Goal: Information Seeking & Learning: Learn about a topic

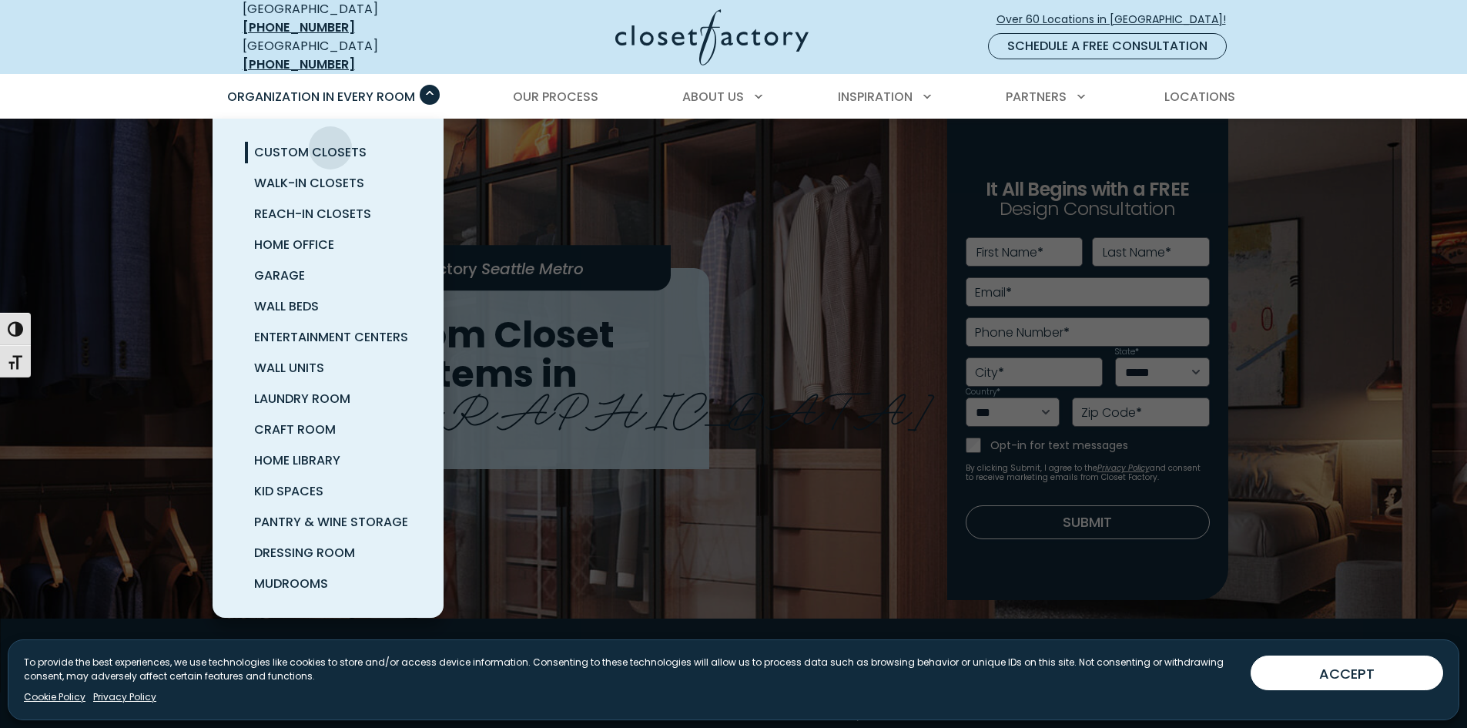
click at [330, 143] on span "Custom Closets" at bounding box center [310, 152] width 112 height 18
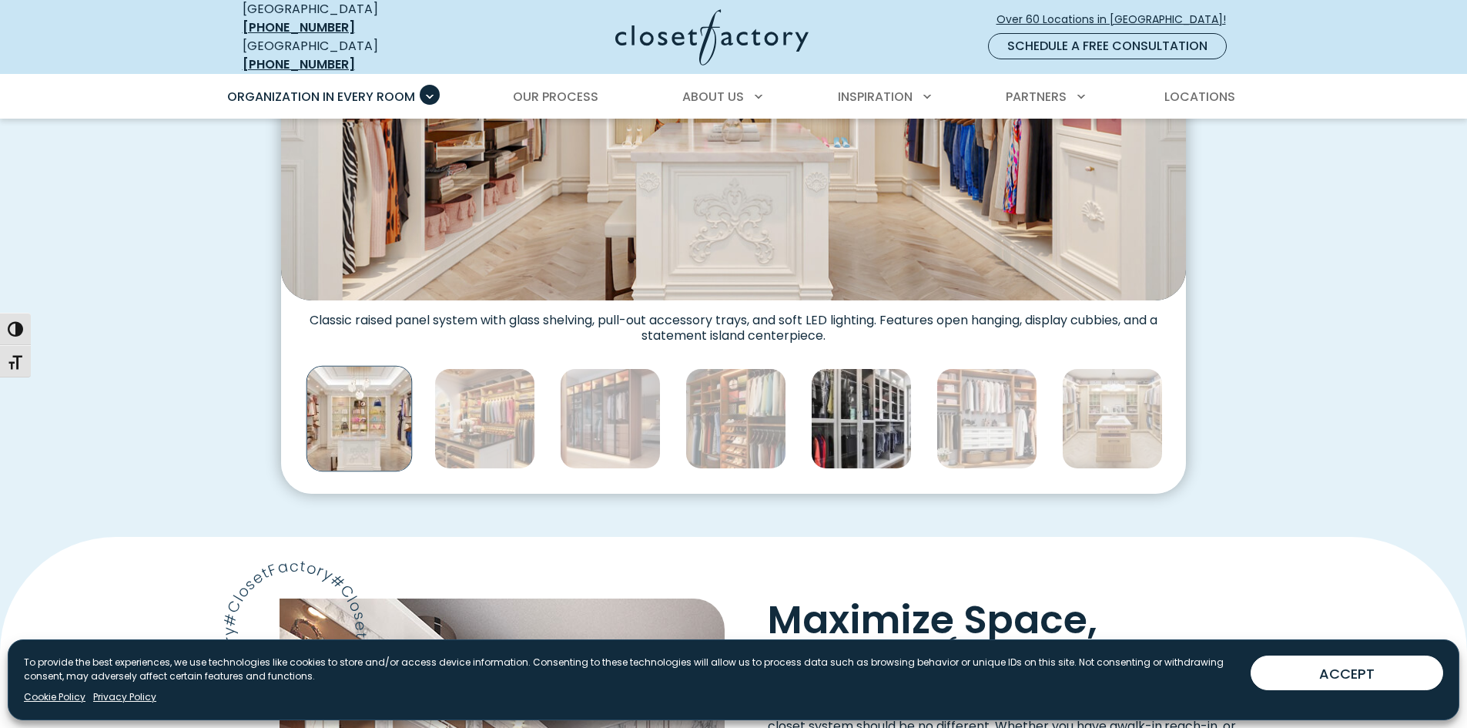
scroll to position [924, 0]
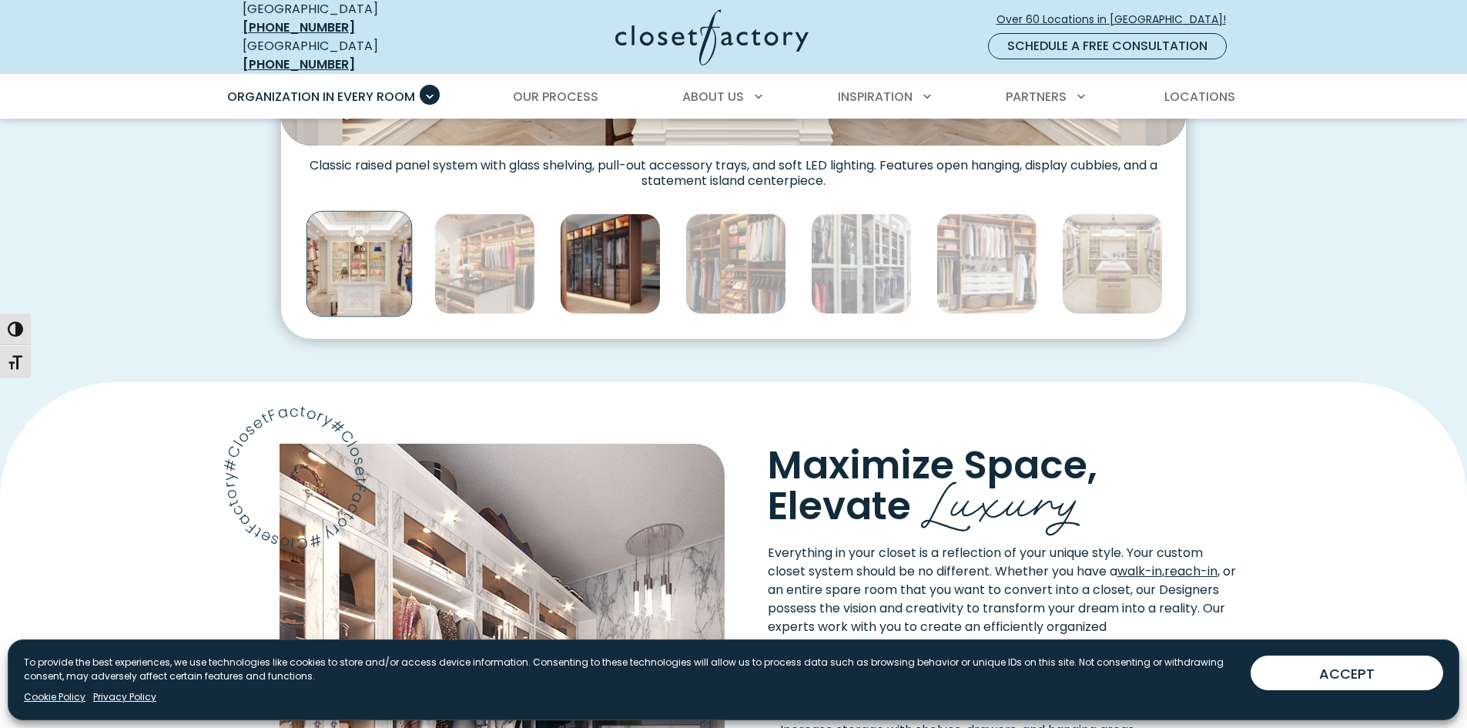
click at [655, 273] on img "Thumbnail Gallery" at bounding box center [610, 263] width 101 height 101
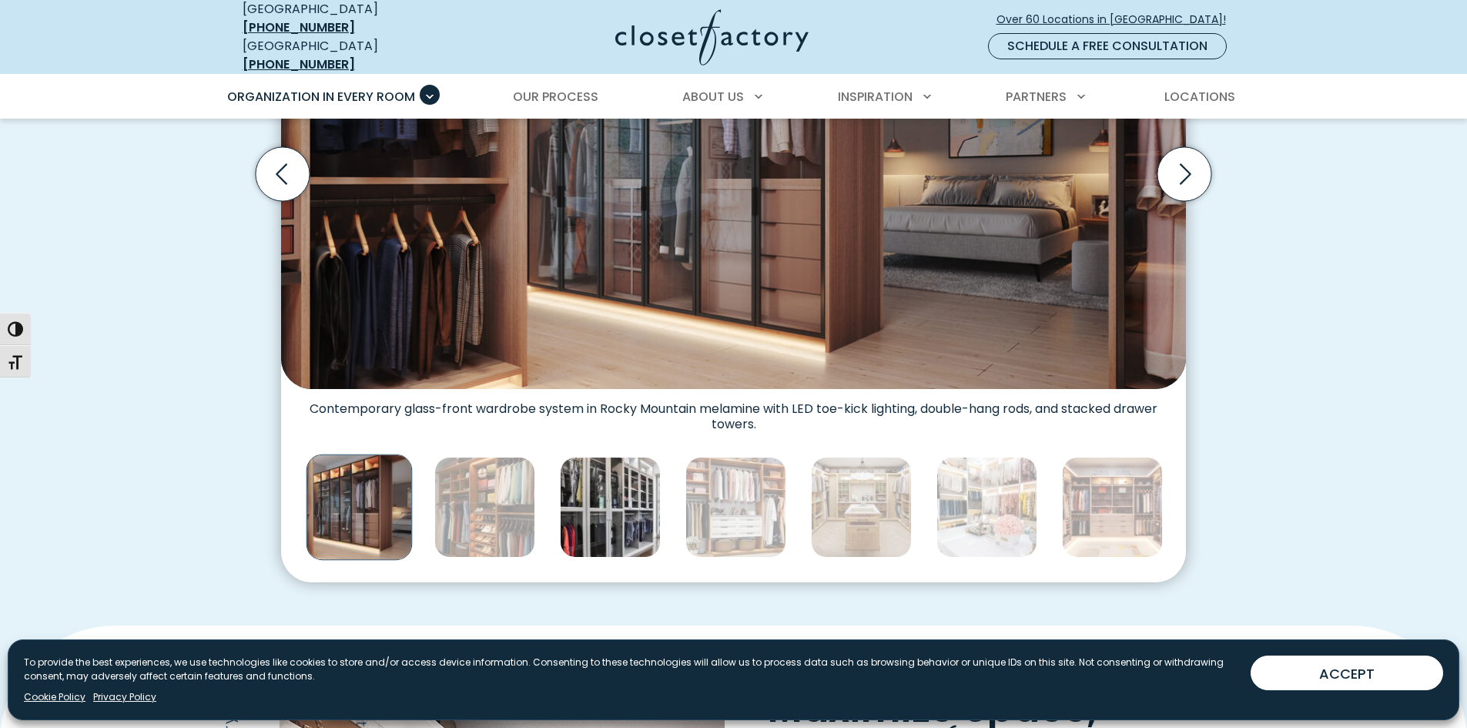
scroll to position [770, 0]
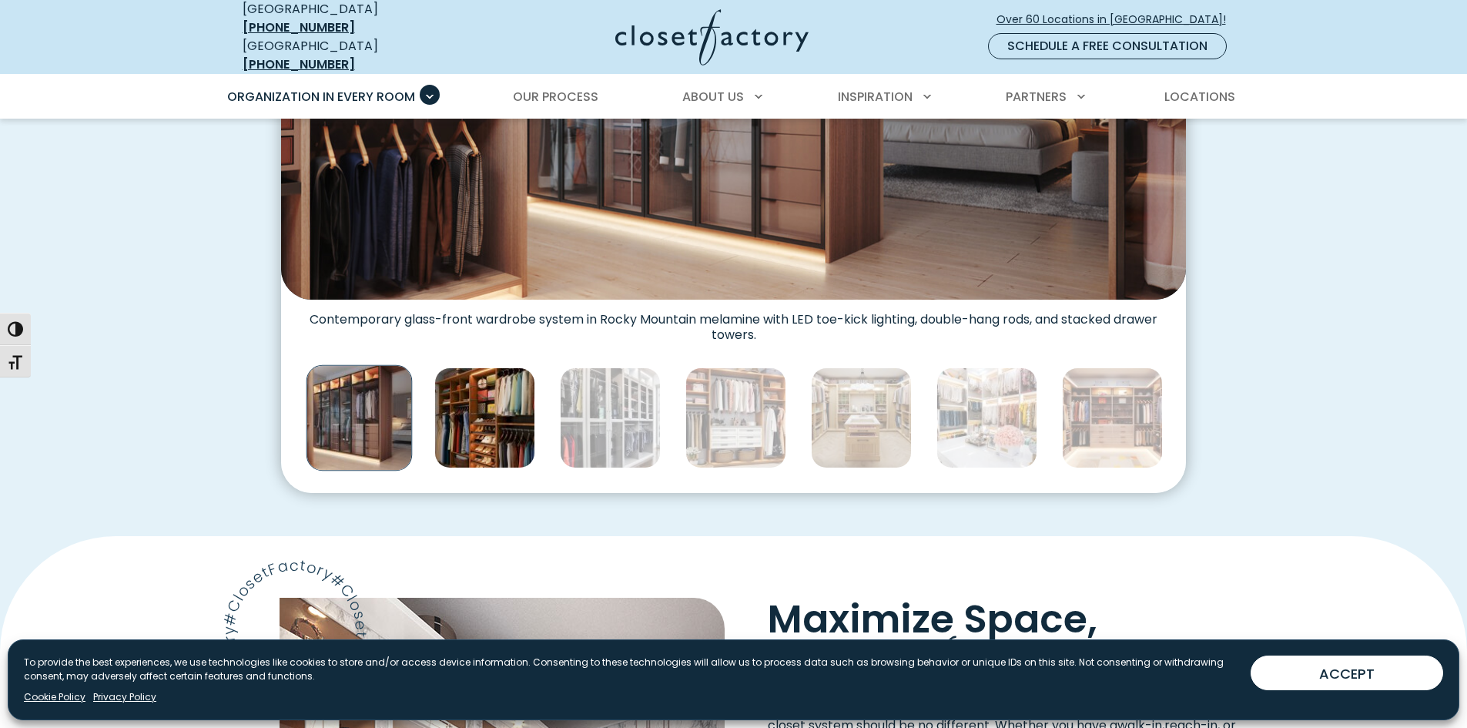
click at [509, 404] on img "Thumbnail Gallery" at bounding box center [484, 417] width 101 height 101
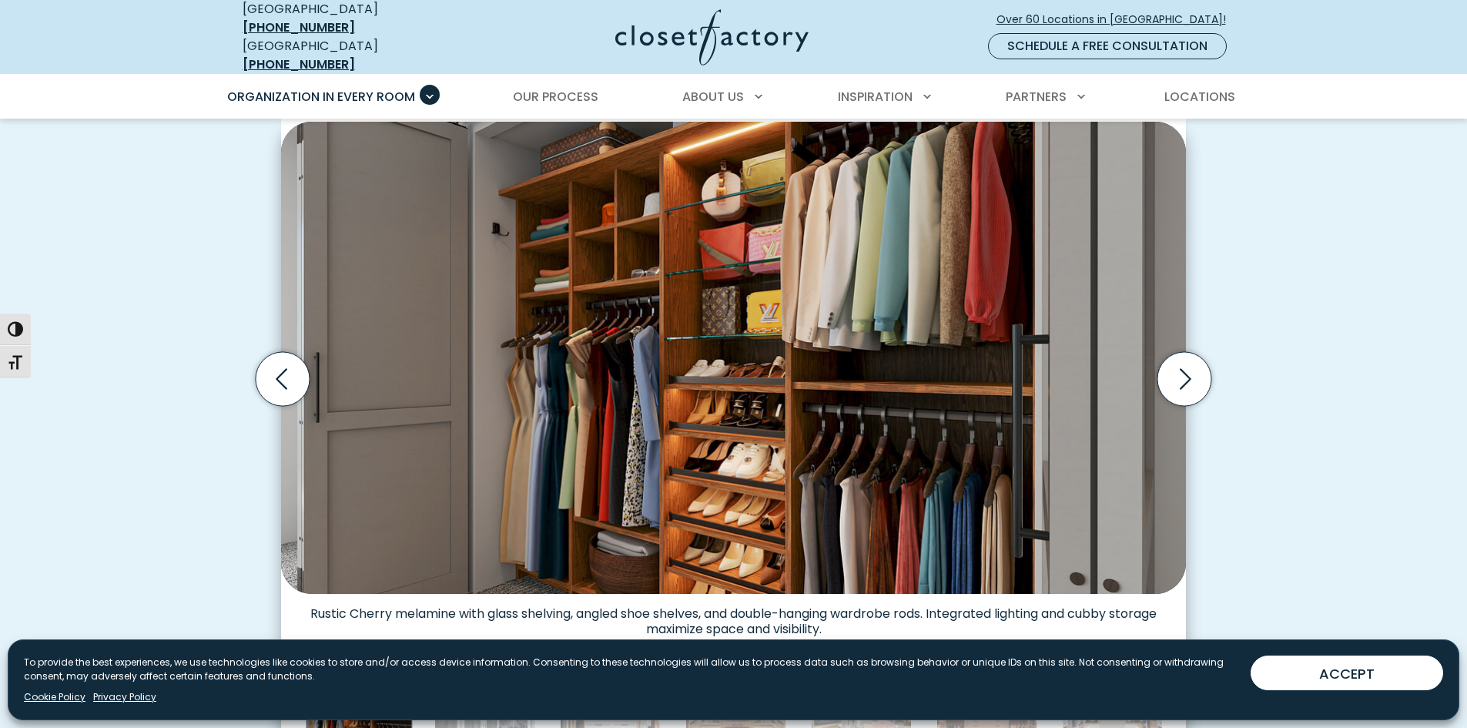
scroll to position [693, 0]
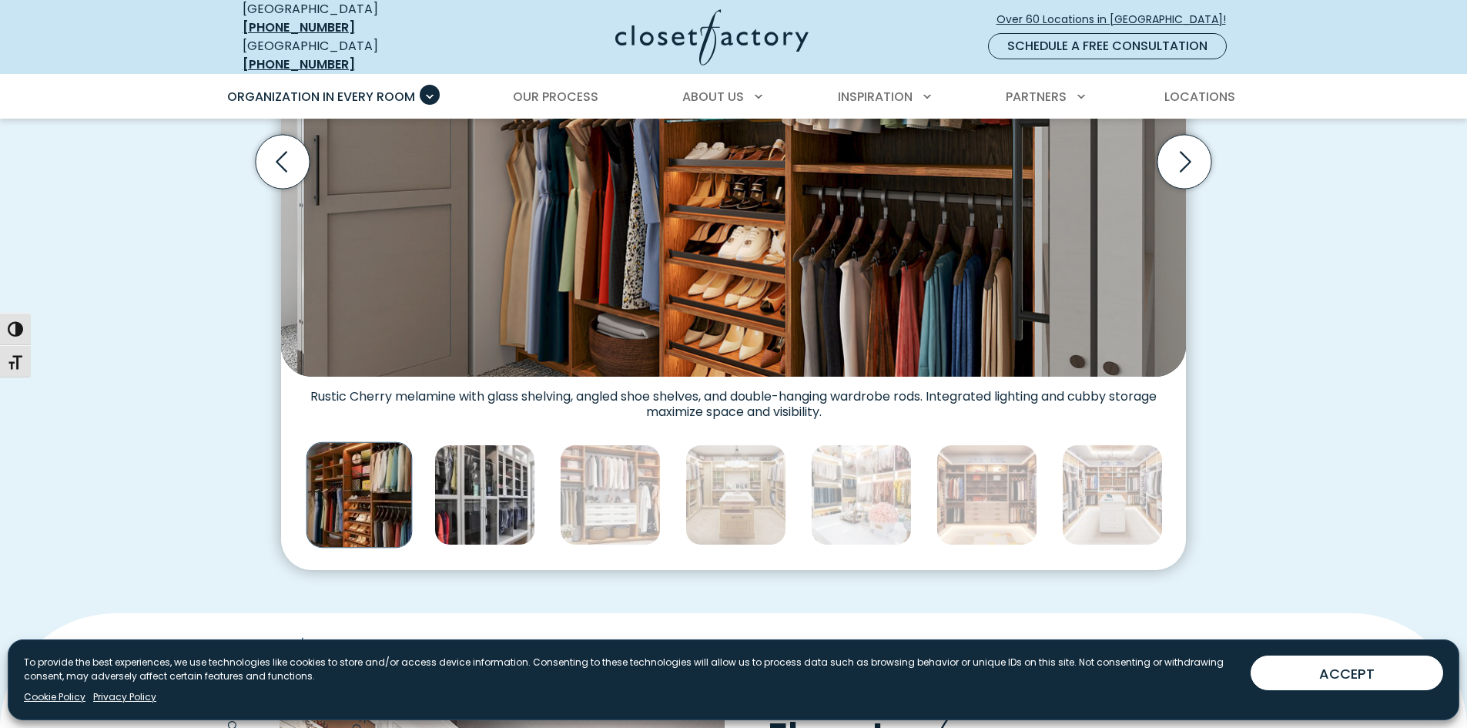
click at [507, 501] on img "Thumbnail Gallery" at bounding box center [484, 494] width 101 height 101
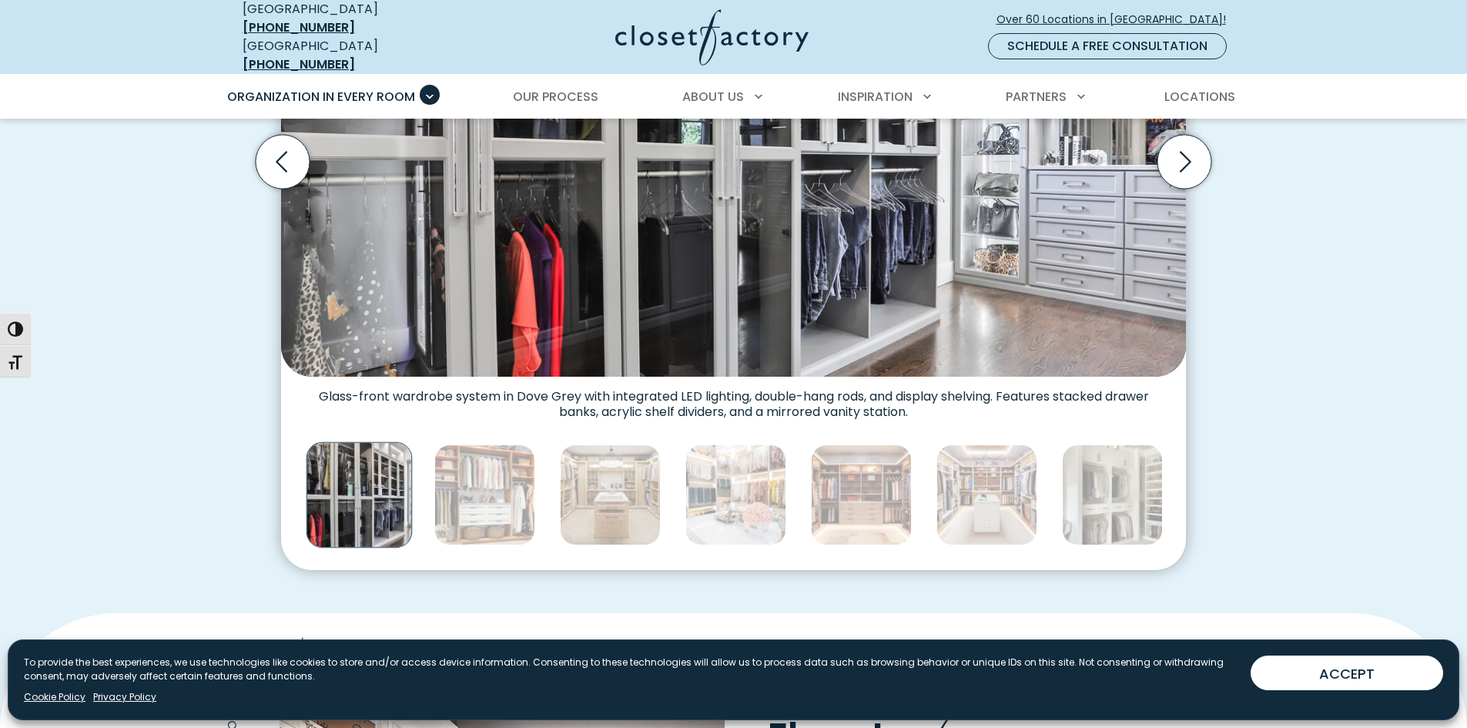
click at [537, 487] on div "Thumbnail Gallery" at bounding box center [1113, 494] width 4406 height 113
click at [601, 503] on img "Thumbnail Gallery" at bounding box center [610, 494] width 101 height 101
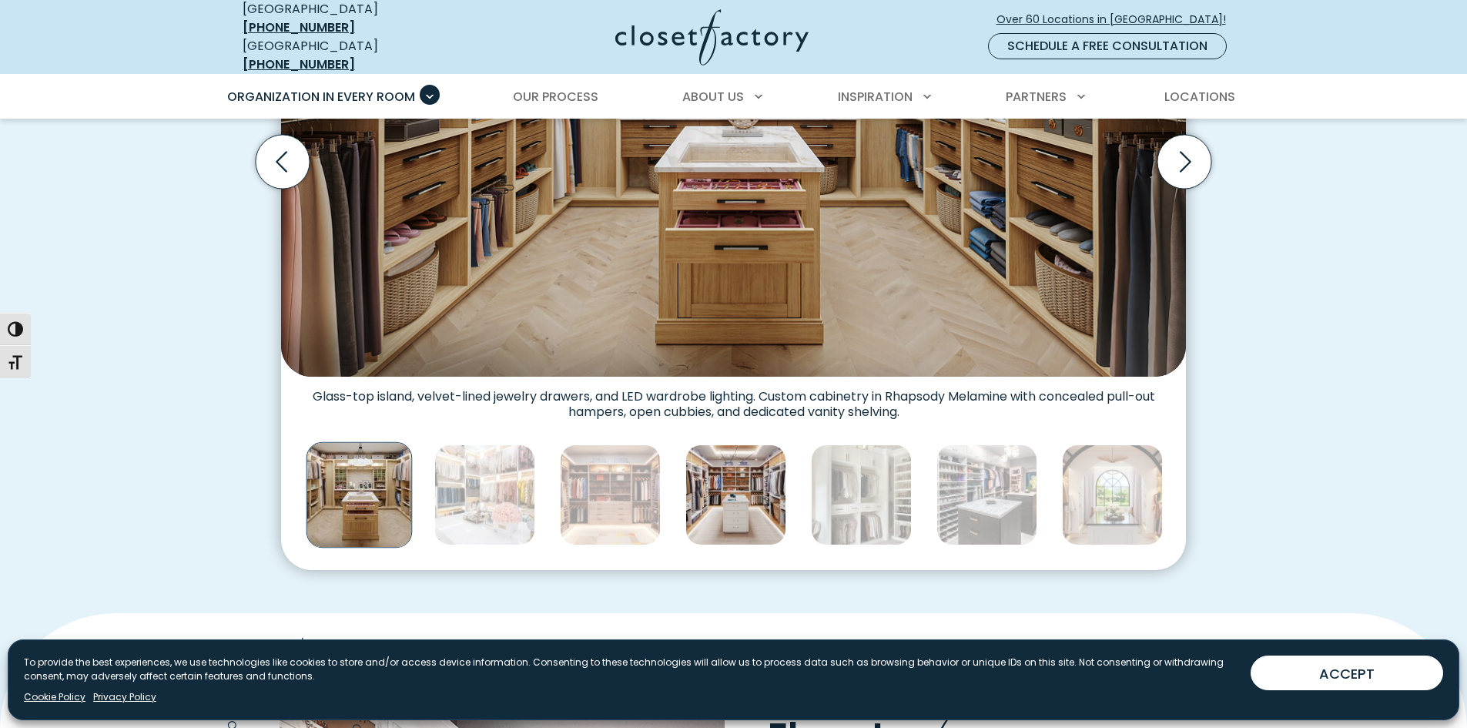
click at [708, 484] on img "Thumbnail Gallery" at bounding box center [735, 494] width 101 height 101
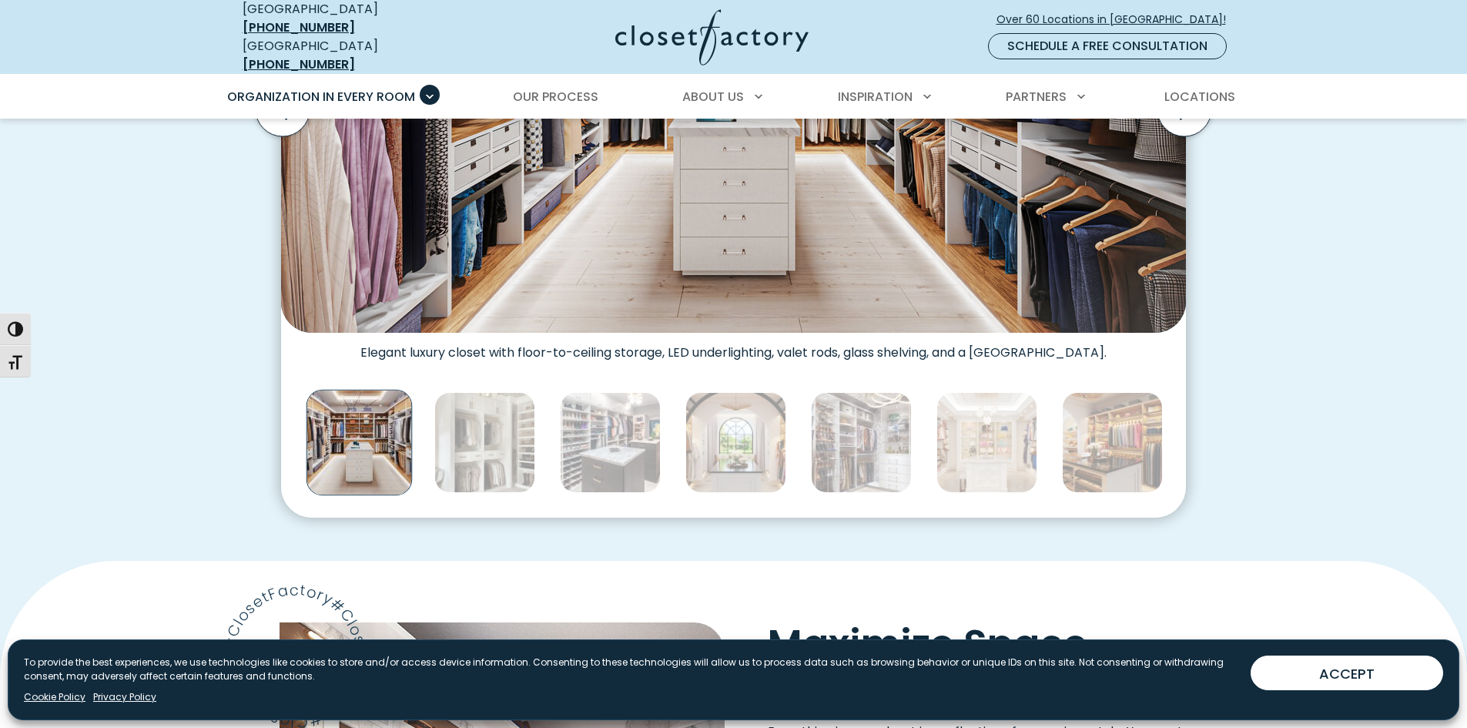
scroll to position [770, 0]
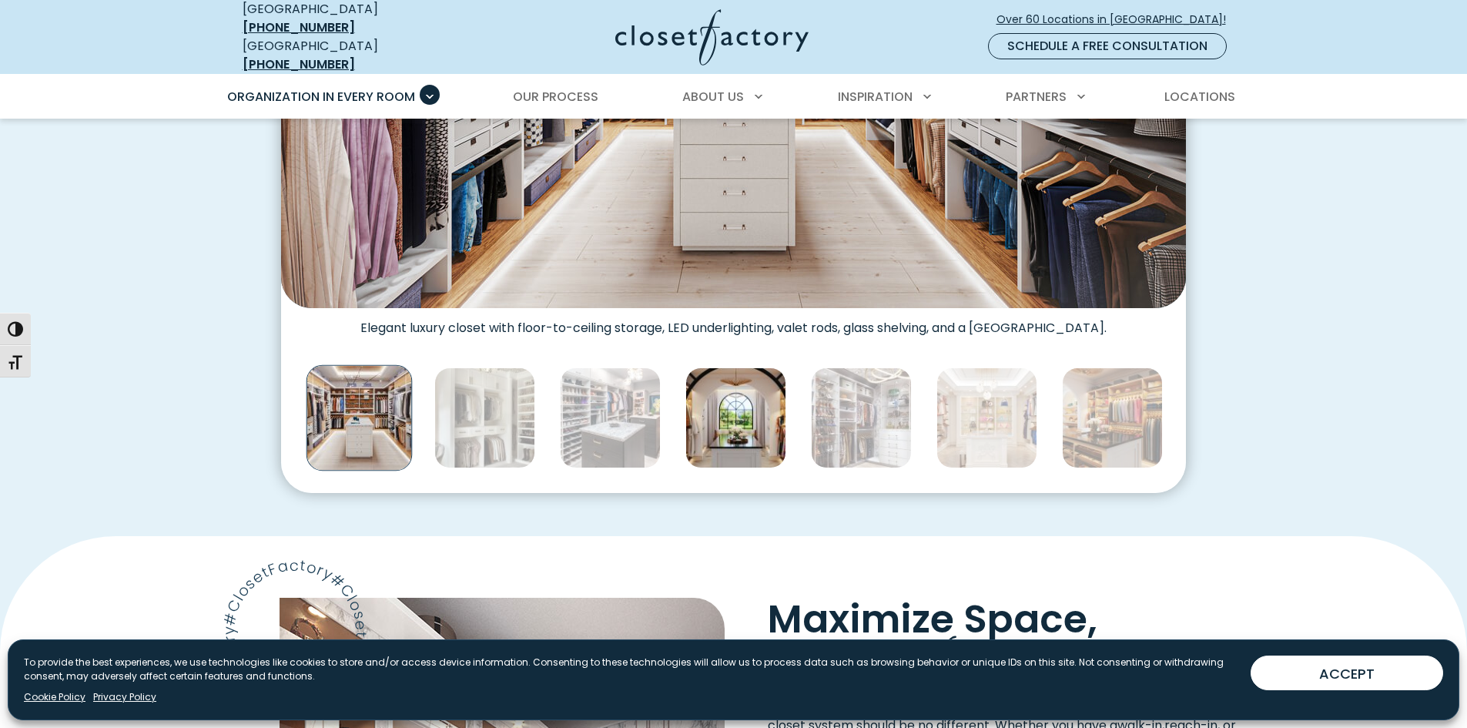
click at [742, 441] on img "Thumbnail Gallery" at bounding box center [735, 417] width 101 height 101
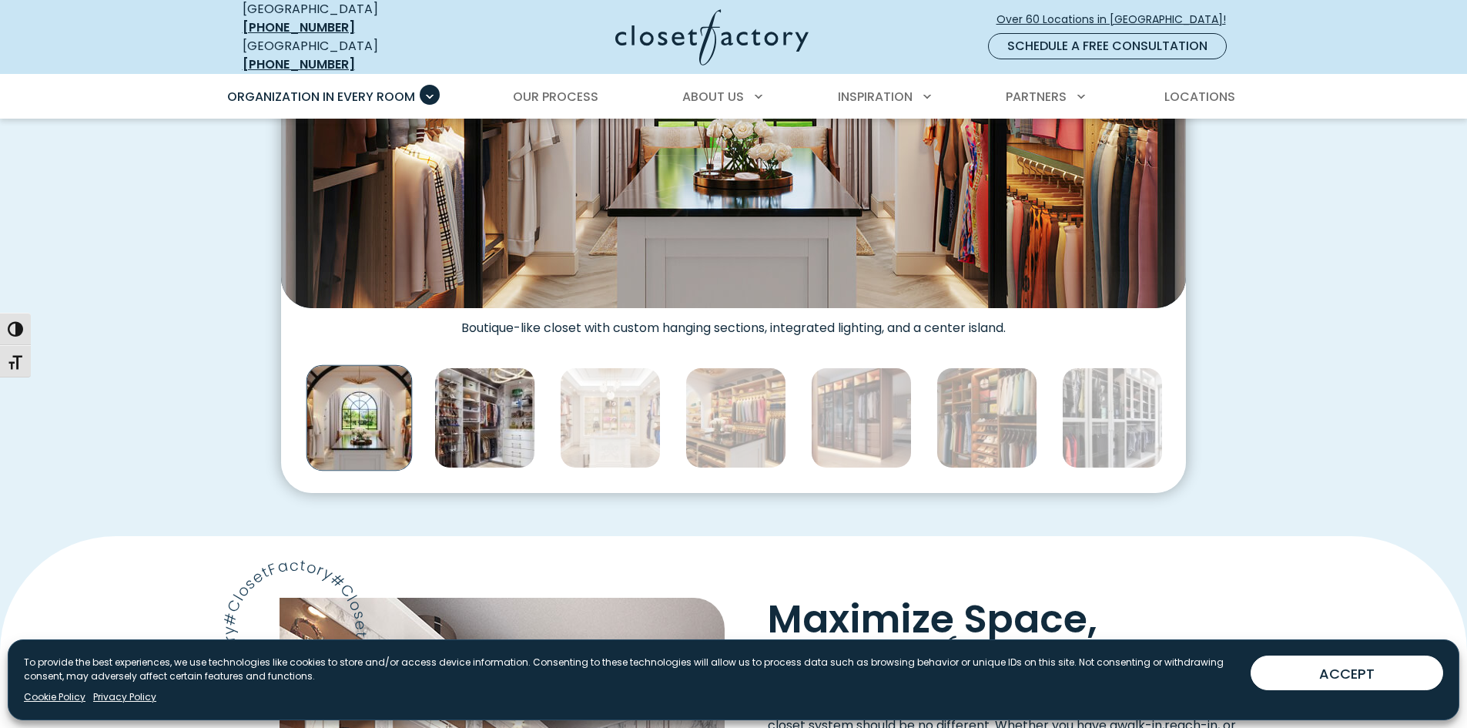
click at [489, 422] on img "Thumbnail Gallery" at bounding box center [484, 417] width 101 height 101
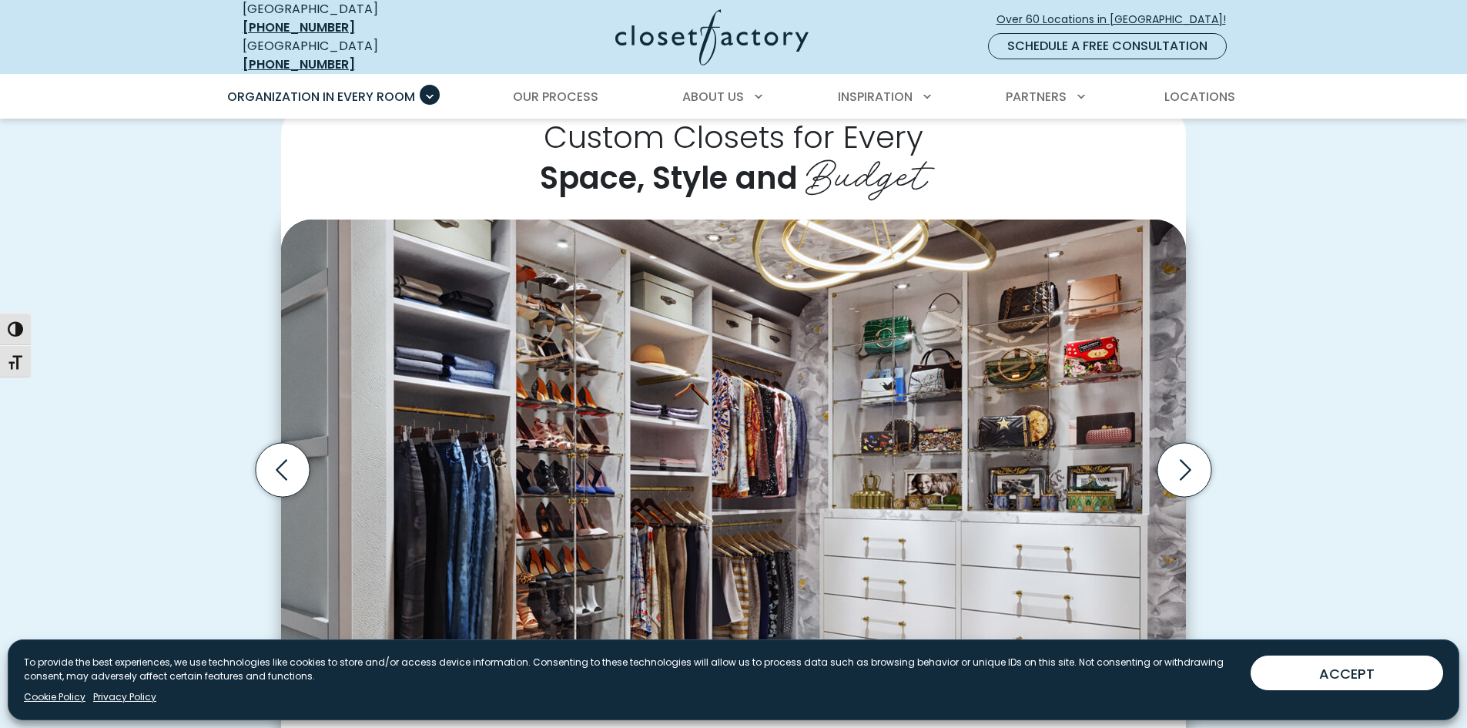
scroll to position [693, 0]
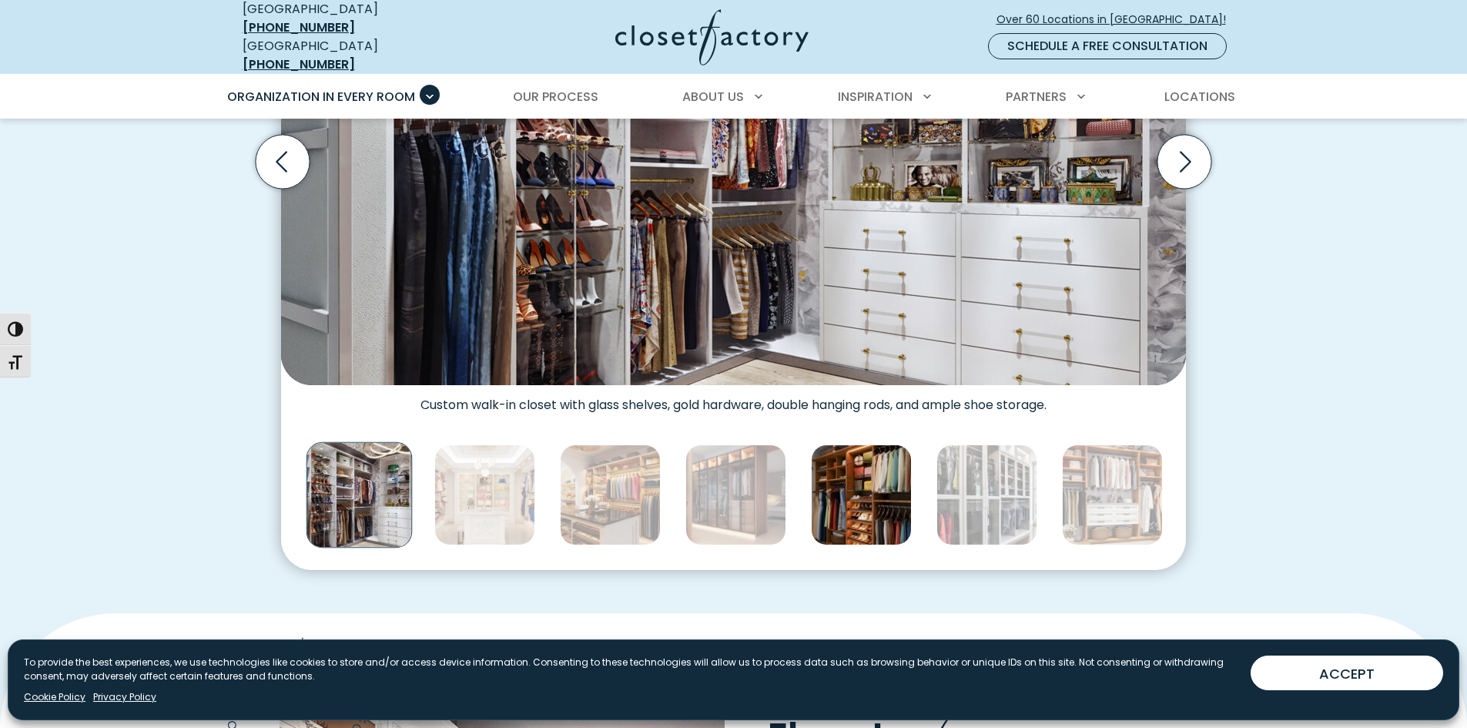
click at [856, 489] on img "Thumbnail Gallery" at bounding box center [861, 494] width 101 height 101
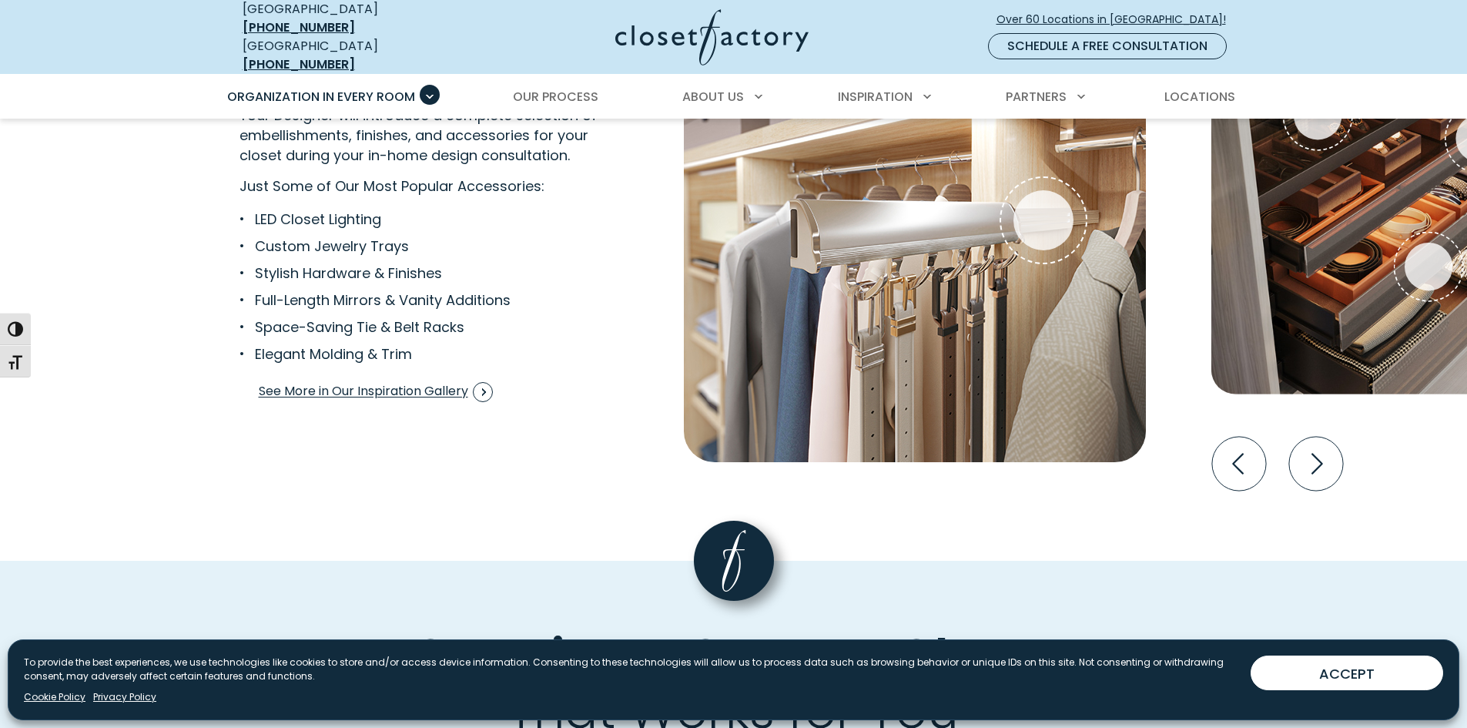
scroll to position [3081, 0]
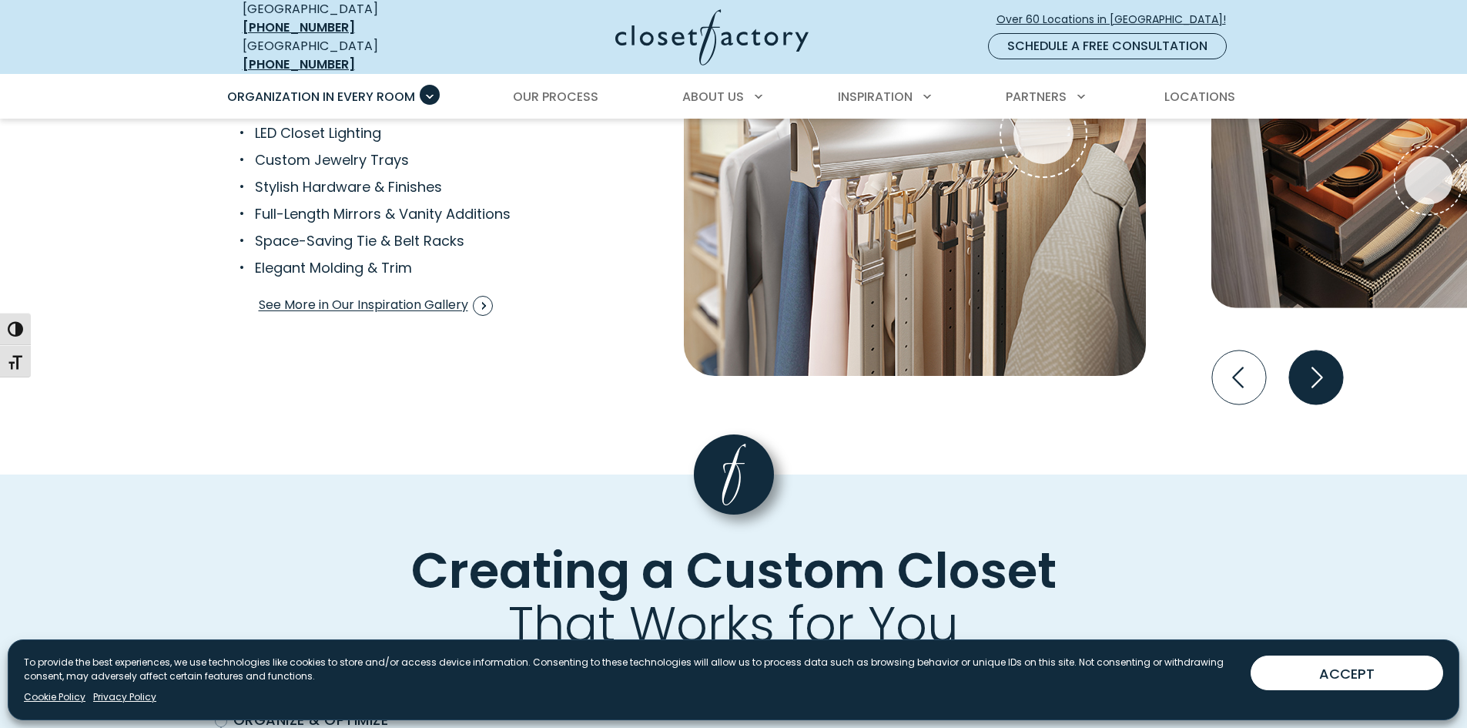
click at [1317, 370] on icon "Next slide" at bounding box center [1318, 377] width 12 height 21
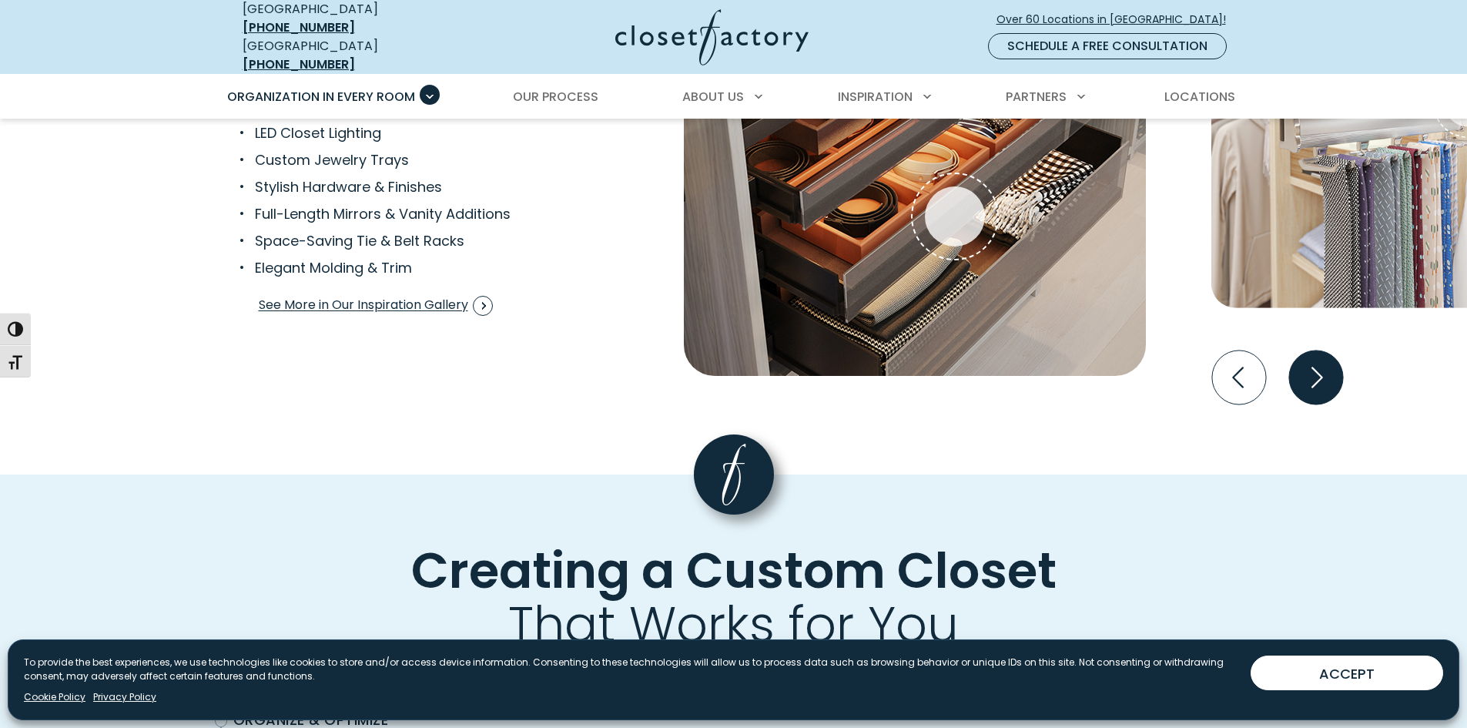
click at [1312, 368] on icon "Next slide" at bounding box center [1315, 377] width 54 height 54
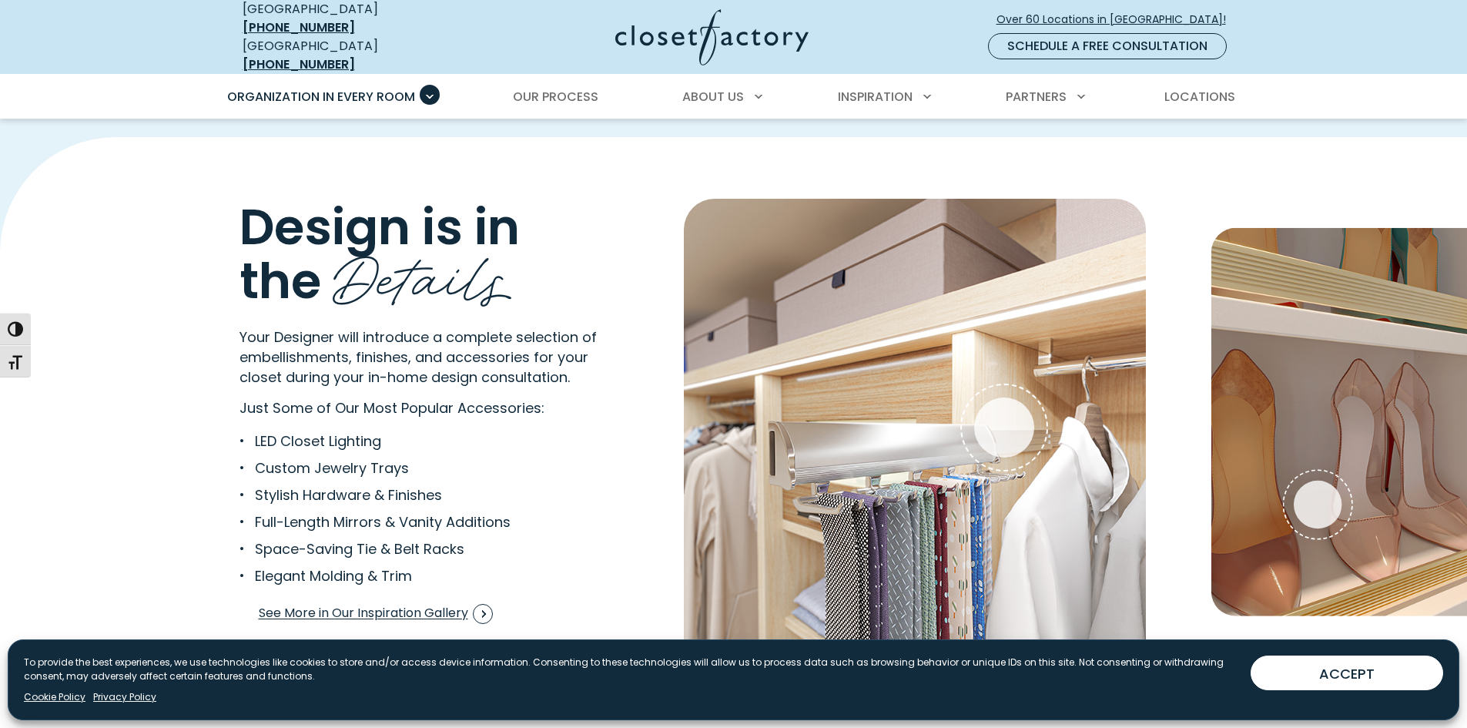
scroll to position [2926, 0]
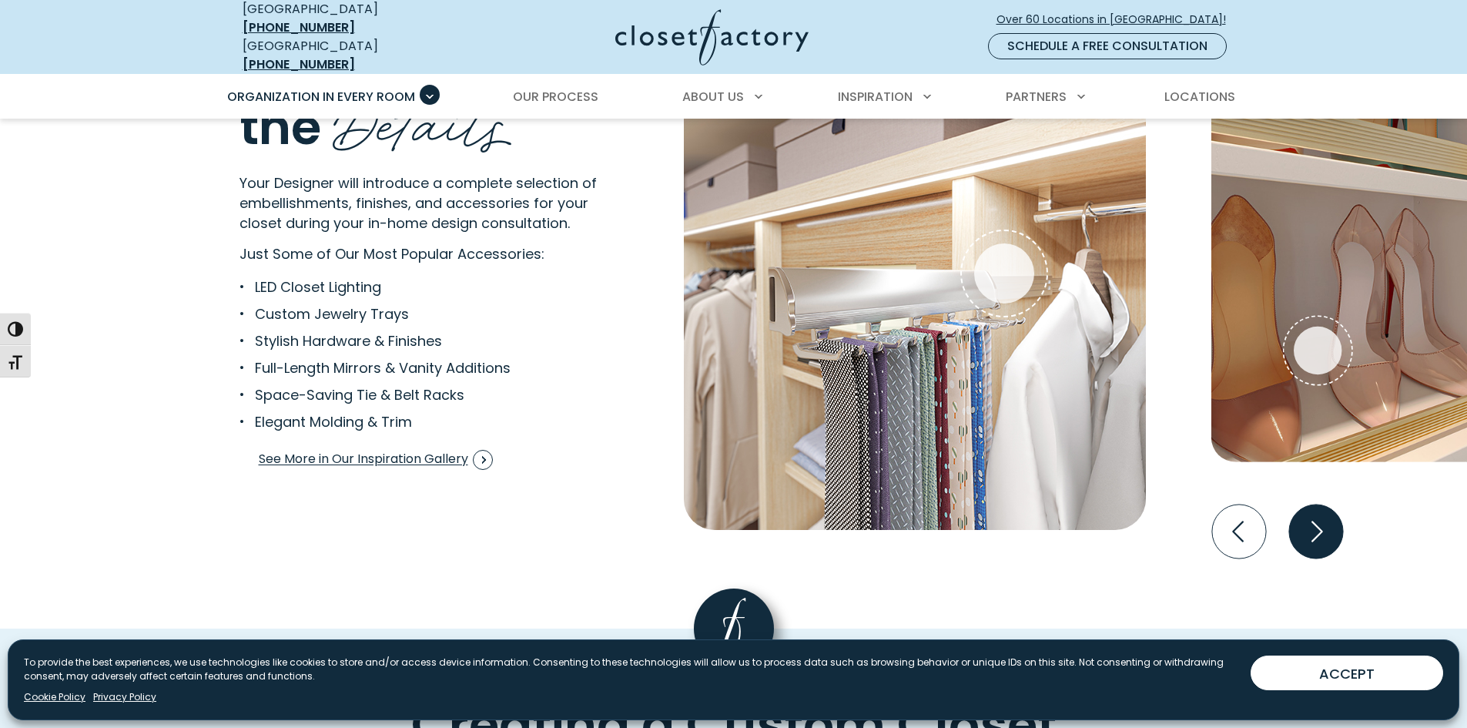
click at [1319, 521] on icon "Next slide" at bounding box center [1315, 531] width 54 height 54
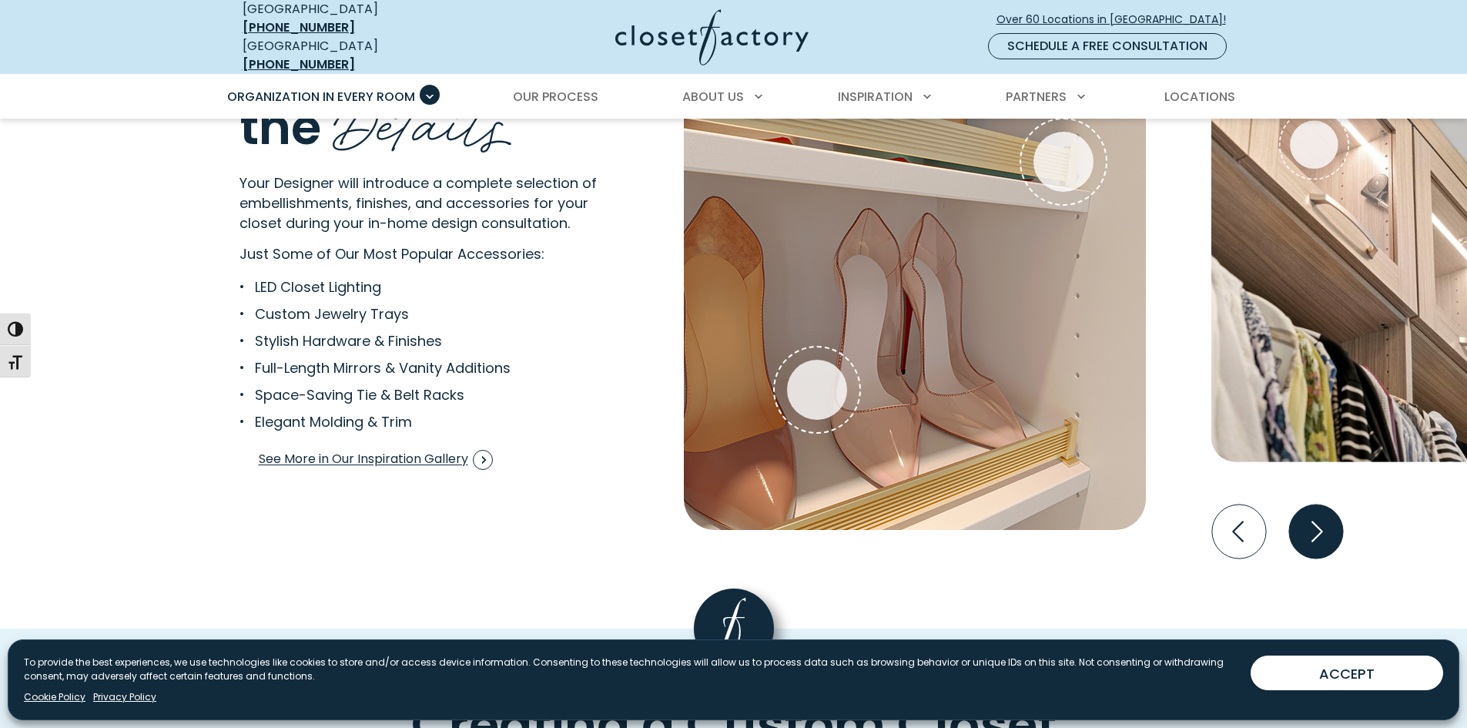
click at [1319, 521] on icon "Next slide" at bounding box center [1315, 531] width 54 height 54
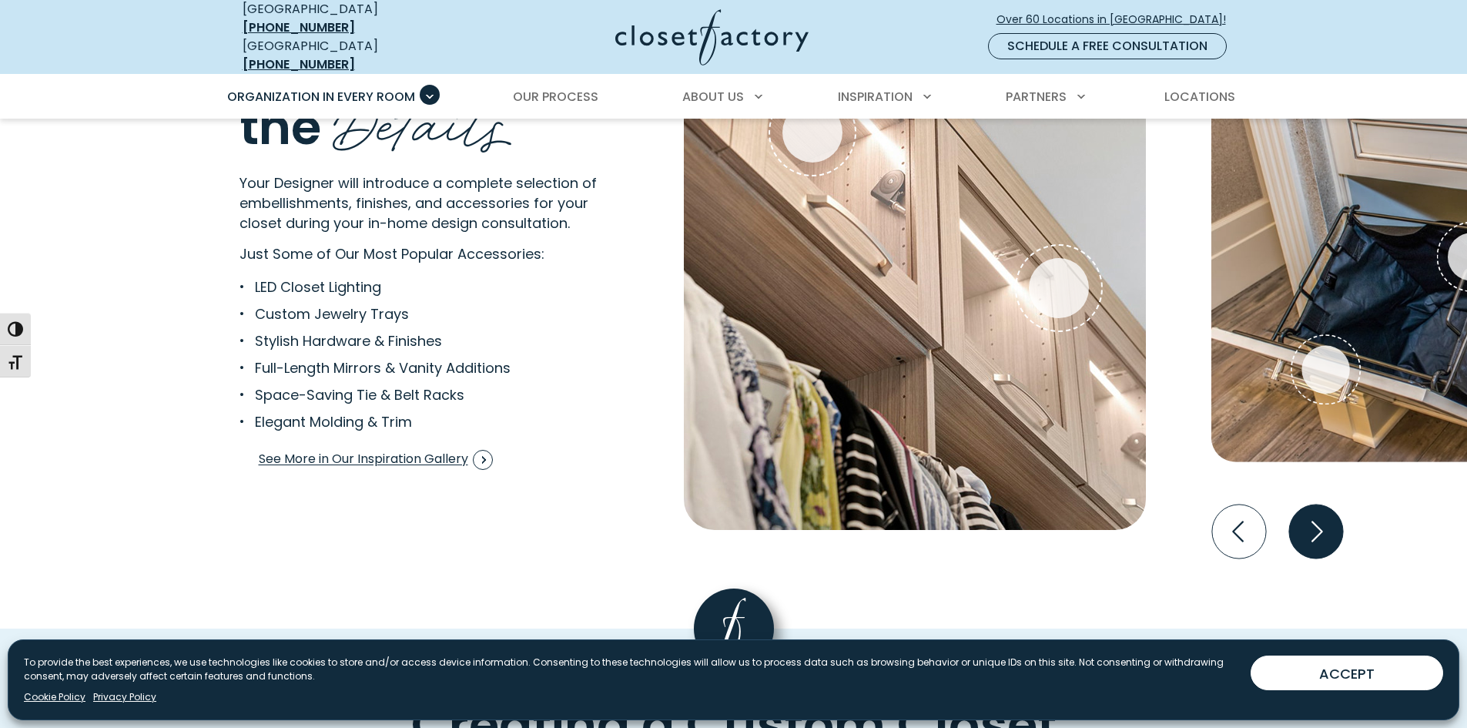
click at [1319, 521] on icon "Next slide" at bounding box center [1315, 531] width 54 height 54
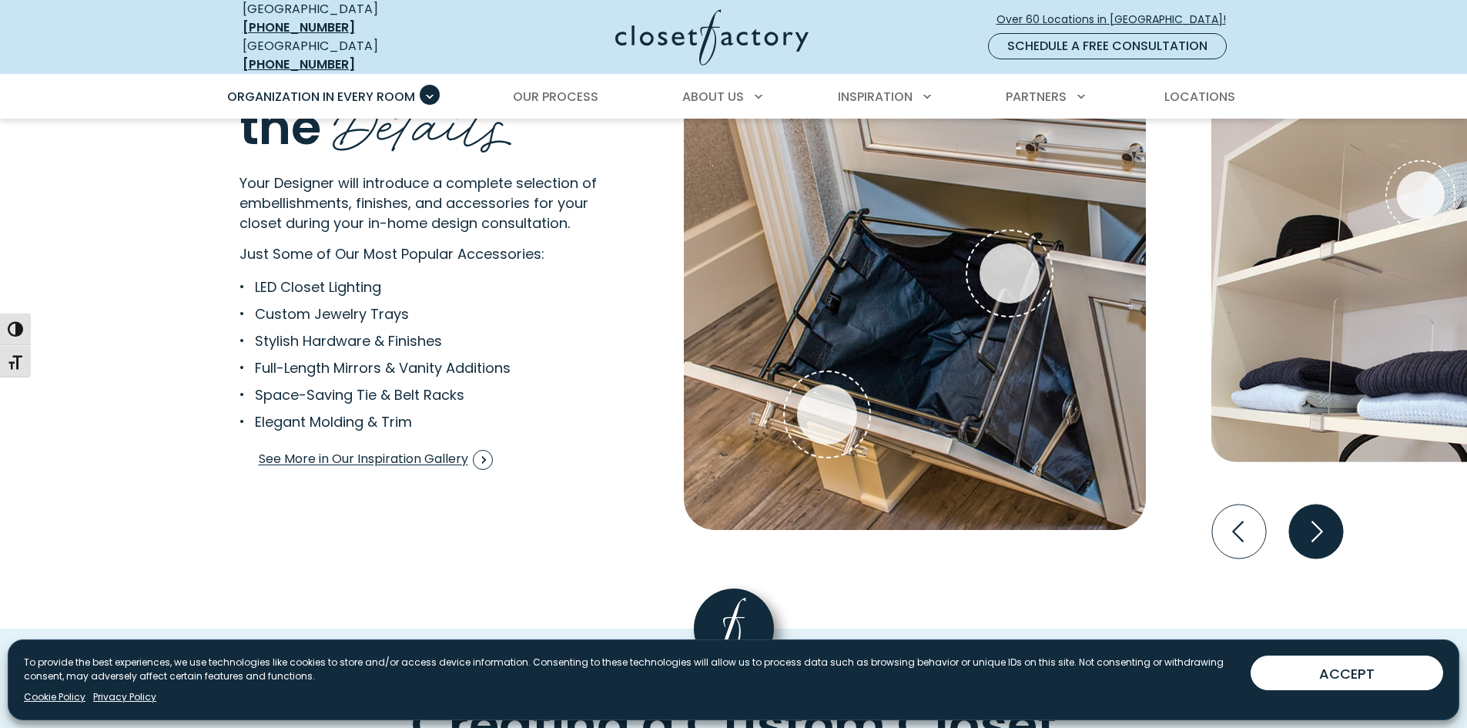
click at [1319, 521] on icon "Next slide" at bounding box center [1315, 531] width 54 height 54
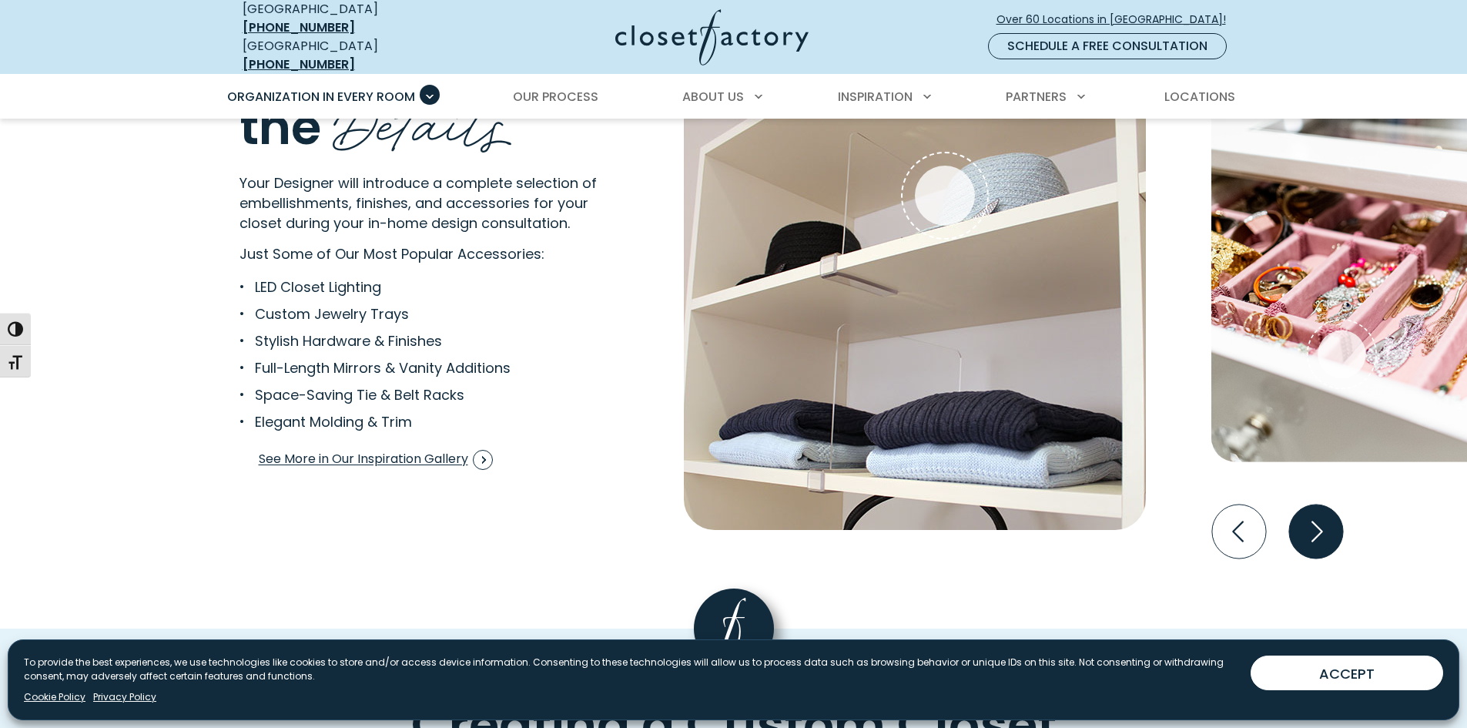
click at [1319, 521] on icon "Next slide" at bounding box center [1315, 531] width 54 height 54
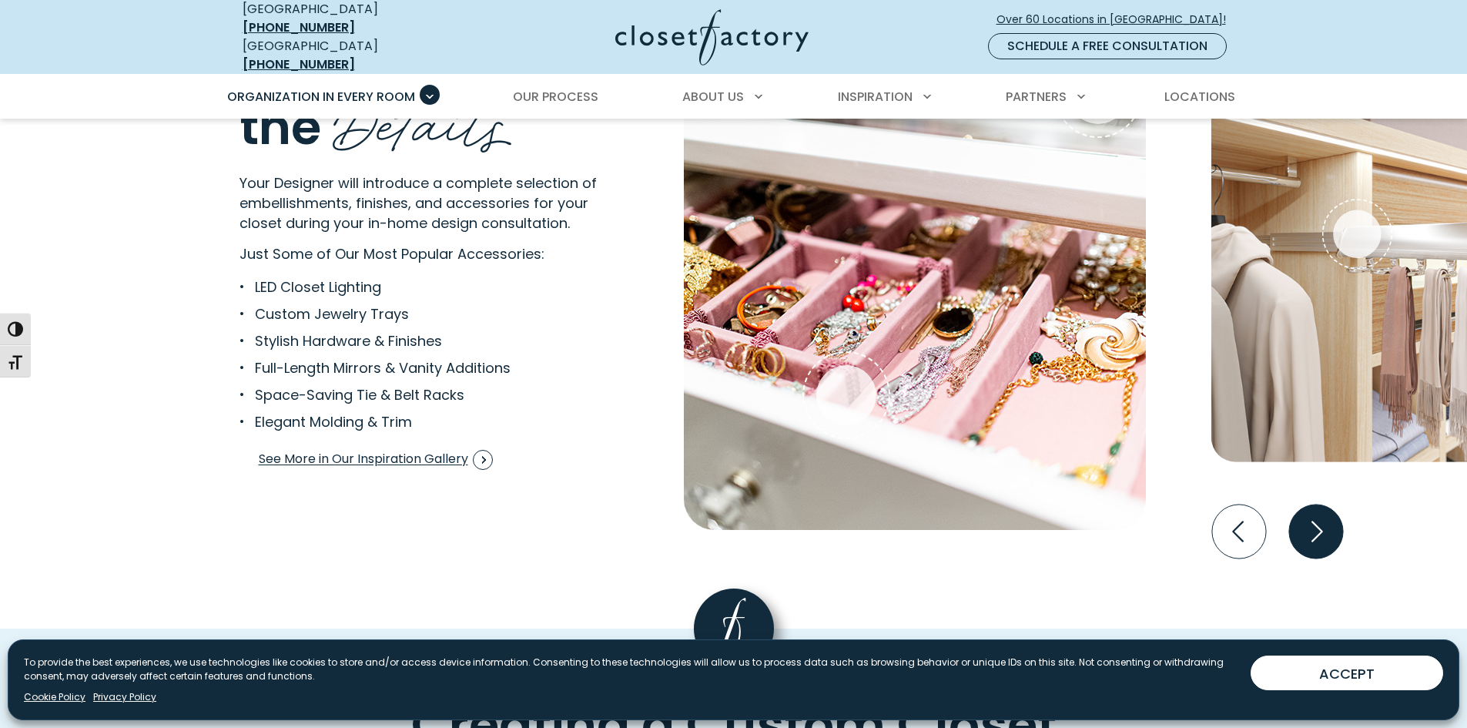
click at [1319, 521] on icon "Next slide" at bounding box center [1315, 531] width 54 height 54
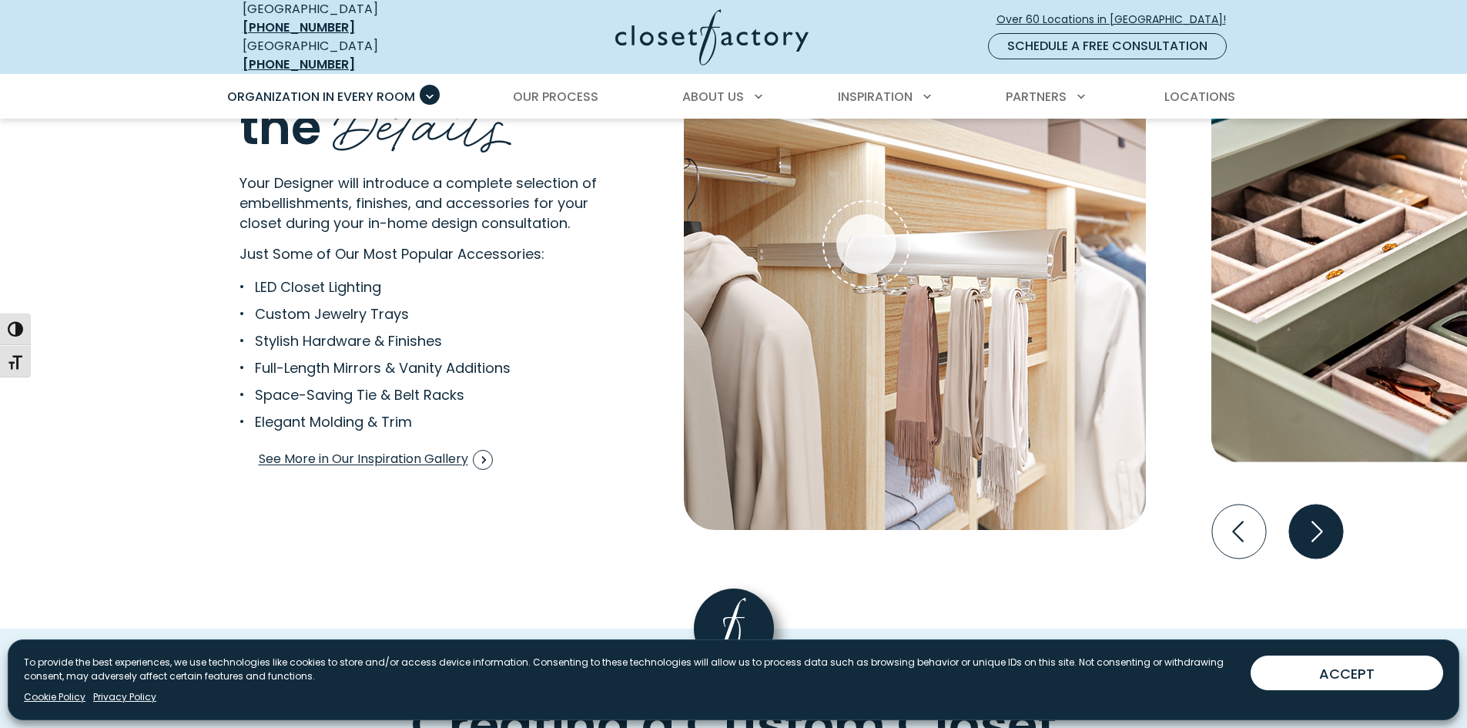
click at [1319, 521] on icon "Next slide" at bounding box center [1315, 531] width 54 height 54
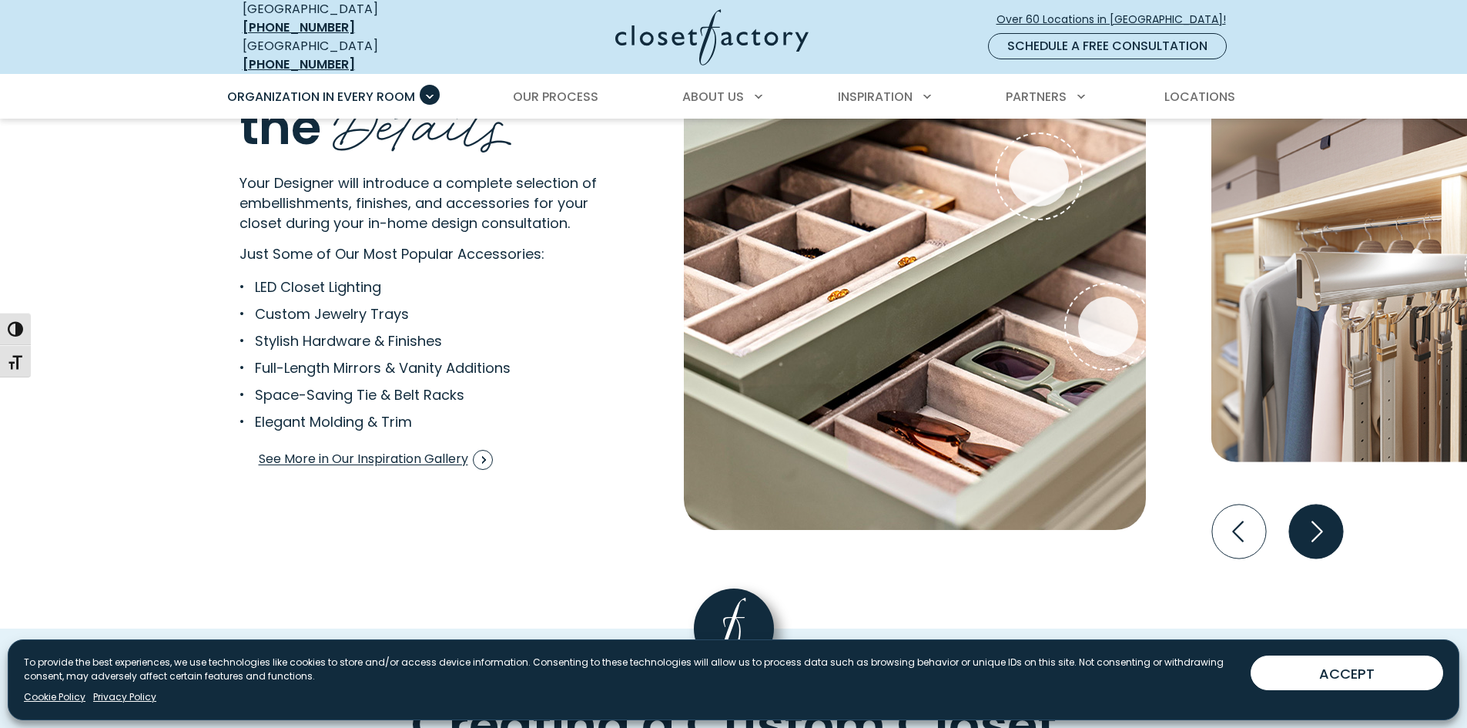
click at [1319, 521] on icon "Next slide" at bounding box center [1315, 531] width 54 height 54
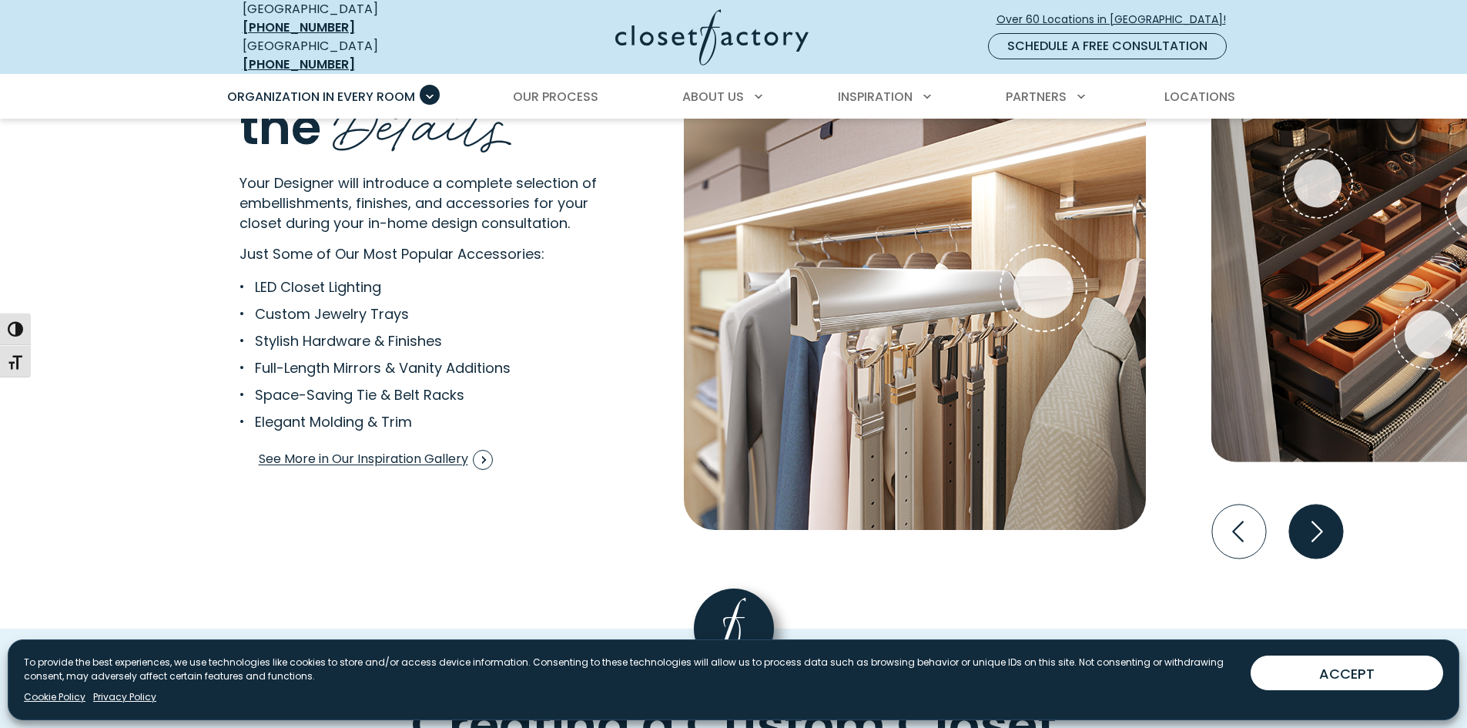
click at [1319, 521] on icon "Next slide" at bounding box center [1315, 531] width 54 height 54
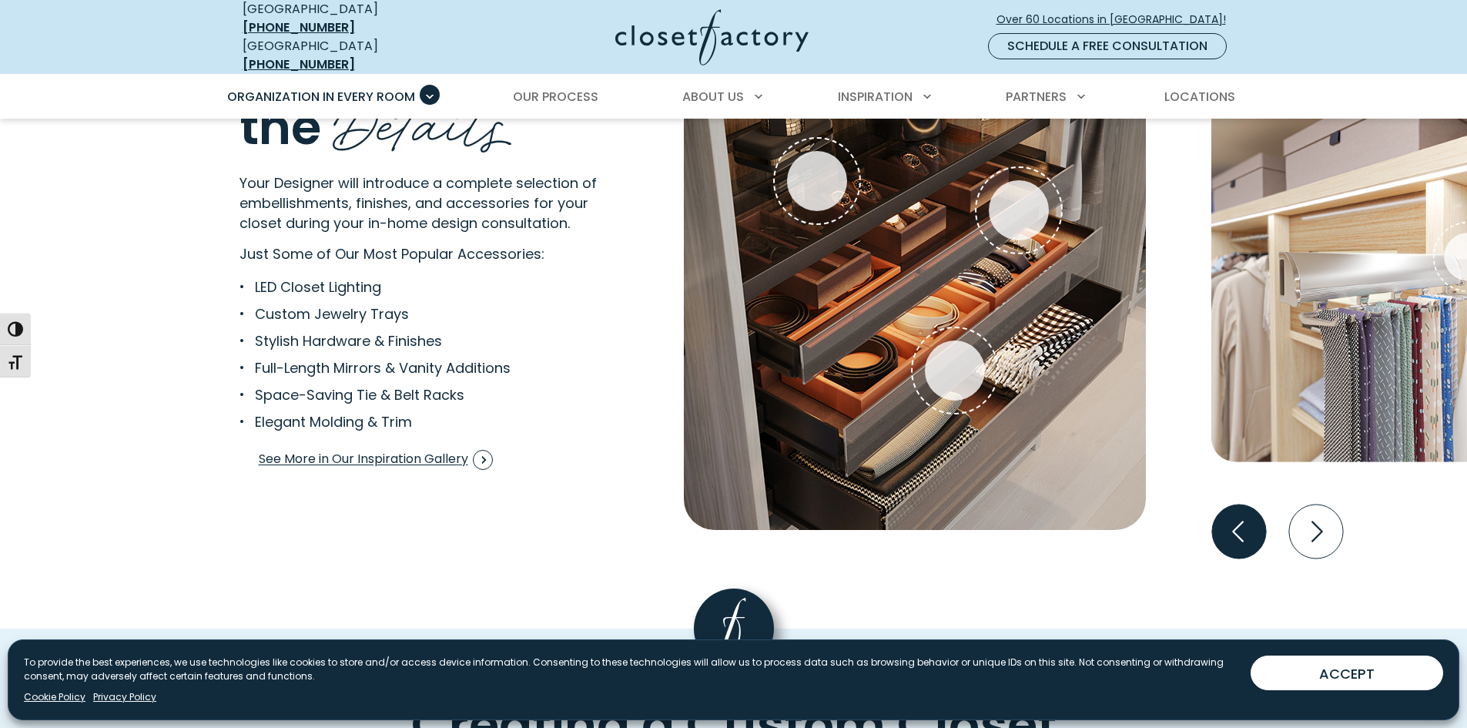
click at [1228, 523] on icon "Previous slide" at bounding box center [1238, 531] width 54 height 54
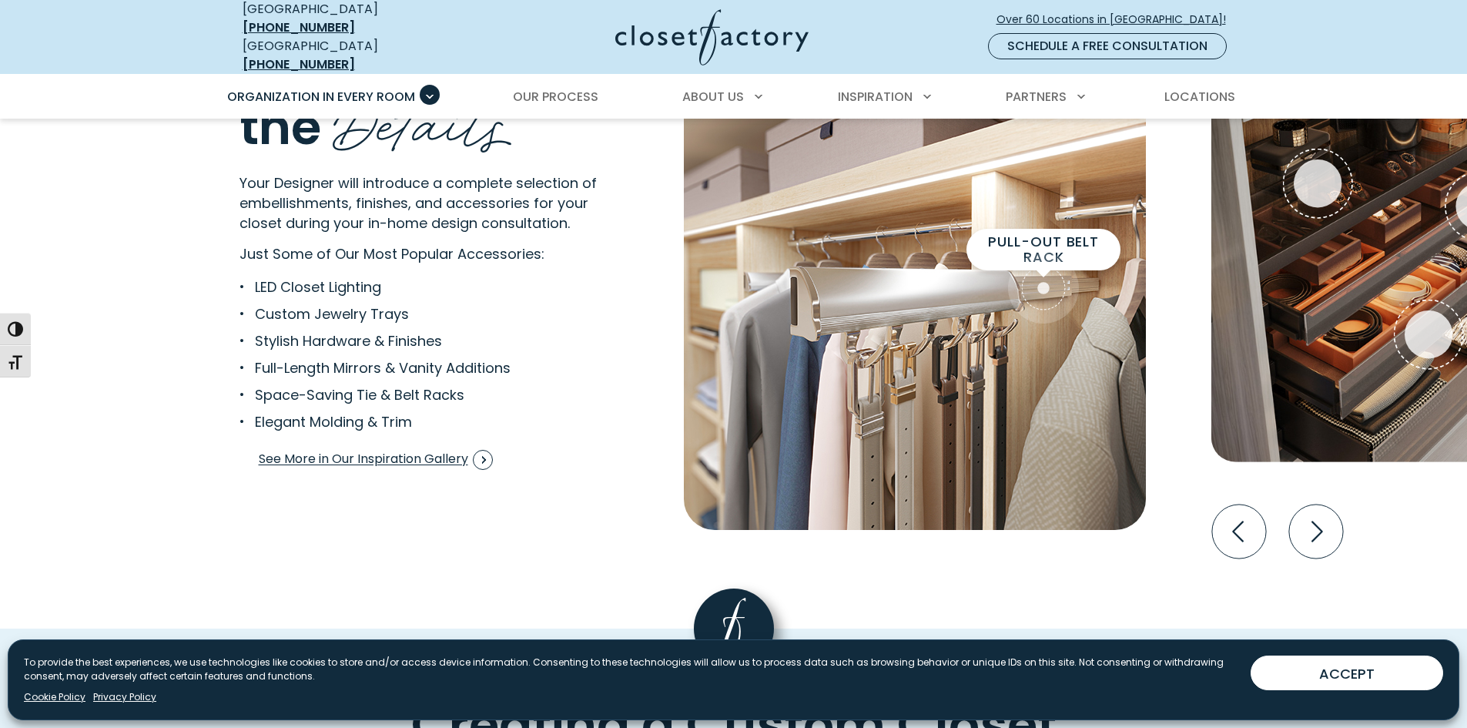
click at [1019, 273] on span "Interactive Gallery" at bounding box center [1043, 288] width 71 height 71
click at [1046, 274] on div "Pull-out Belt Rack" at bounding box center [1043, 288] width 60 height 60
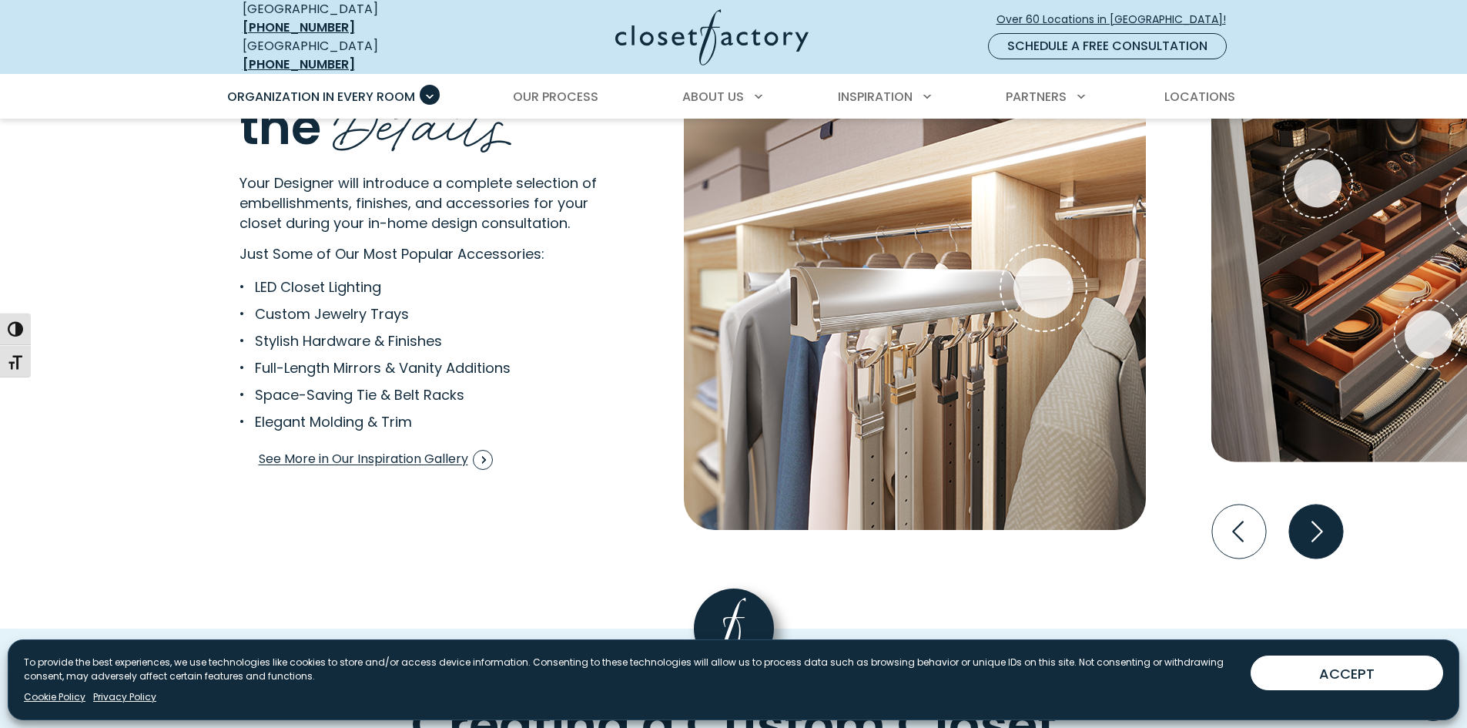
click at [1326, 529] on icon "Next slide" at bounding box center [1315, 531] width 54 height 54
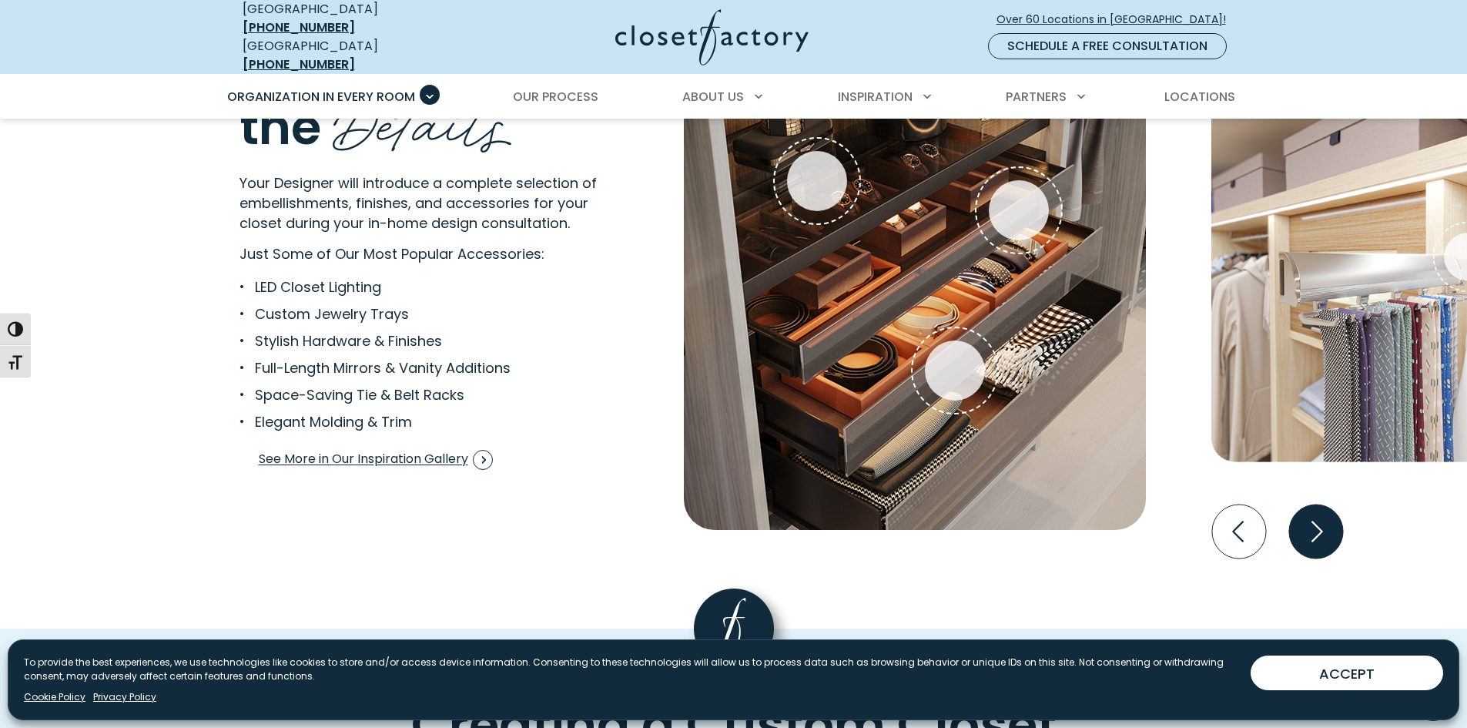
click at [1326, 531] on icon "Next slide" at bounding box center [1315, 531] width 54 height 54
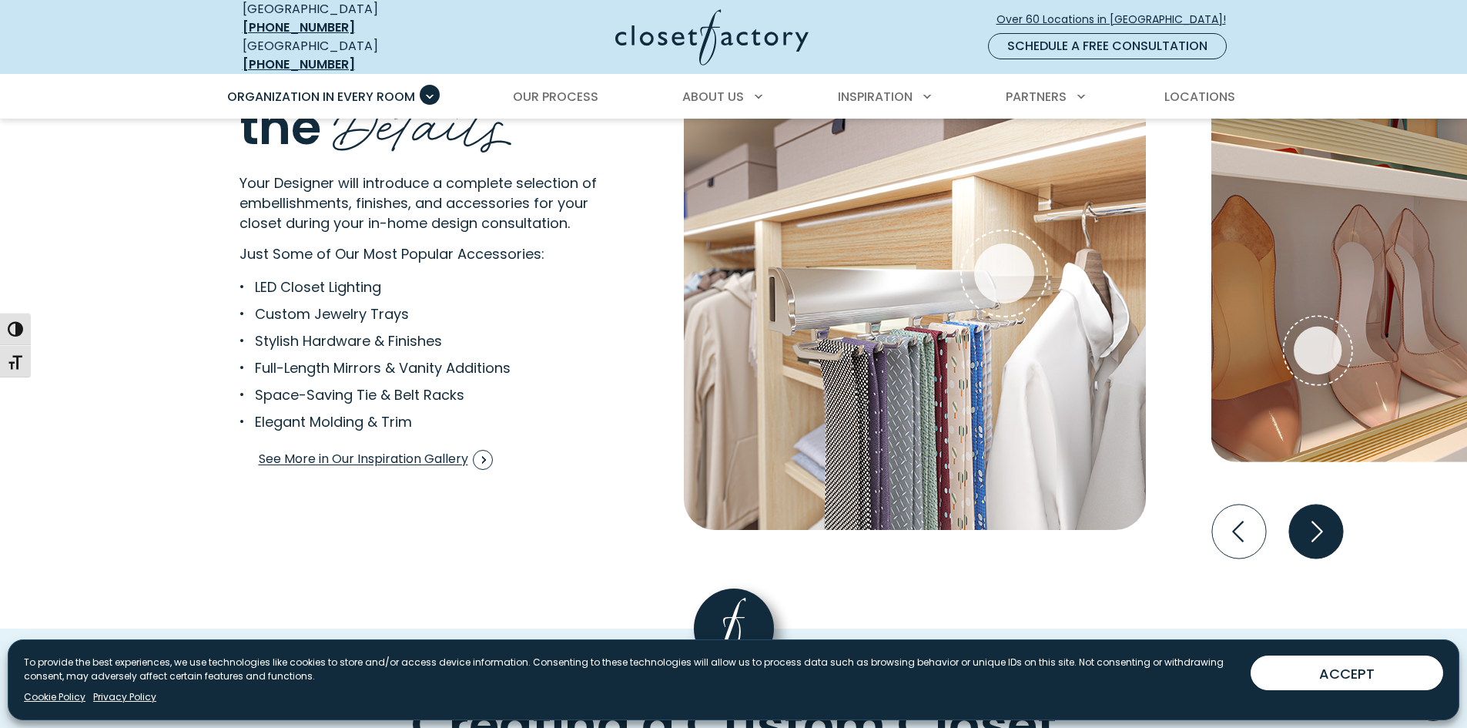
click at [1326, 534] on icon "Next slide" at bounding box center [1315, 531] width 54 height 54
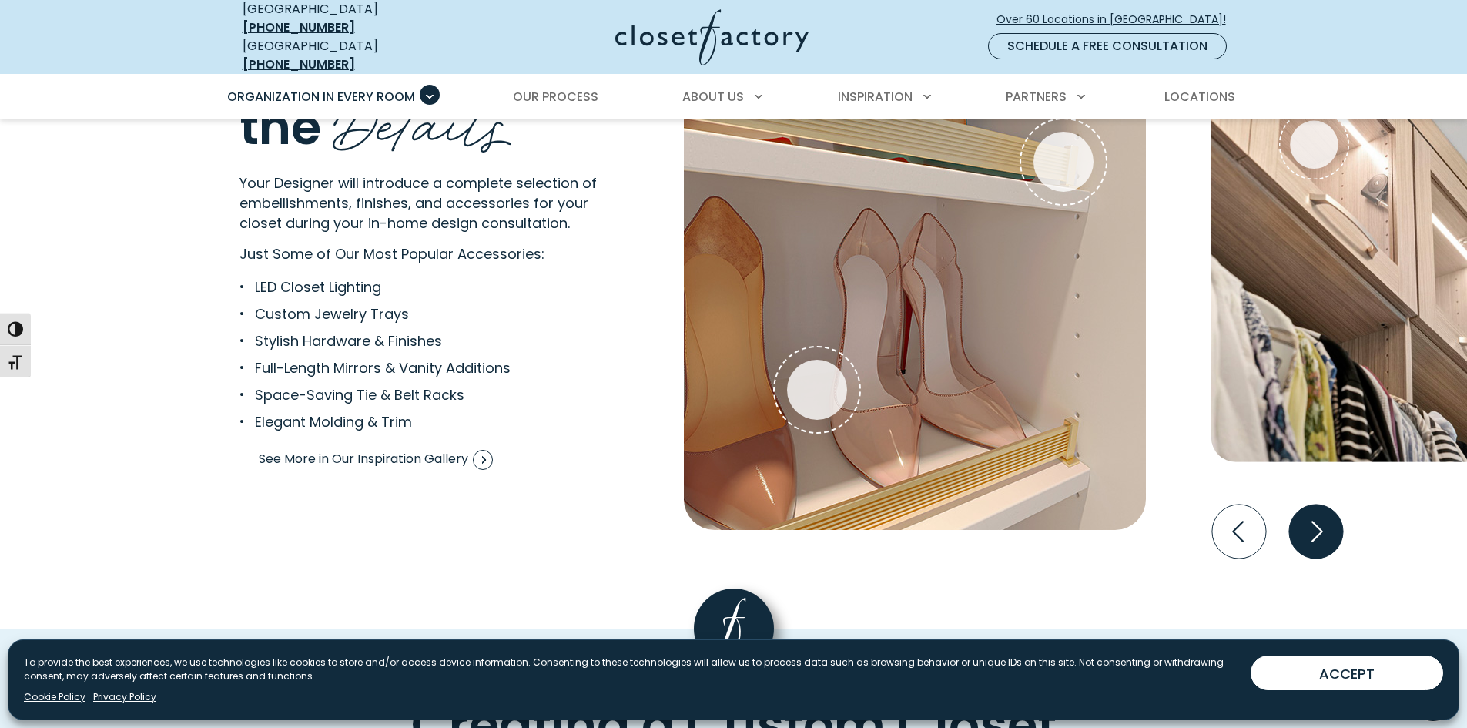
click at [1326, 534] on icon "Next slide" at bounding box center [1315, 531] width 54 height 54
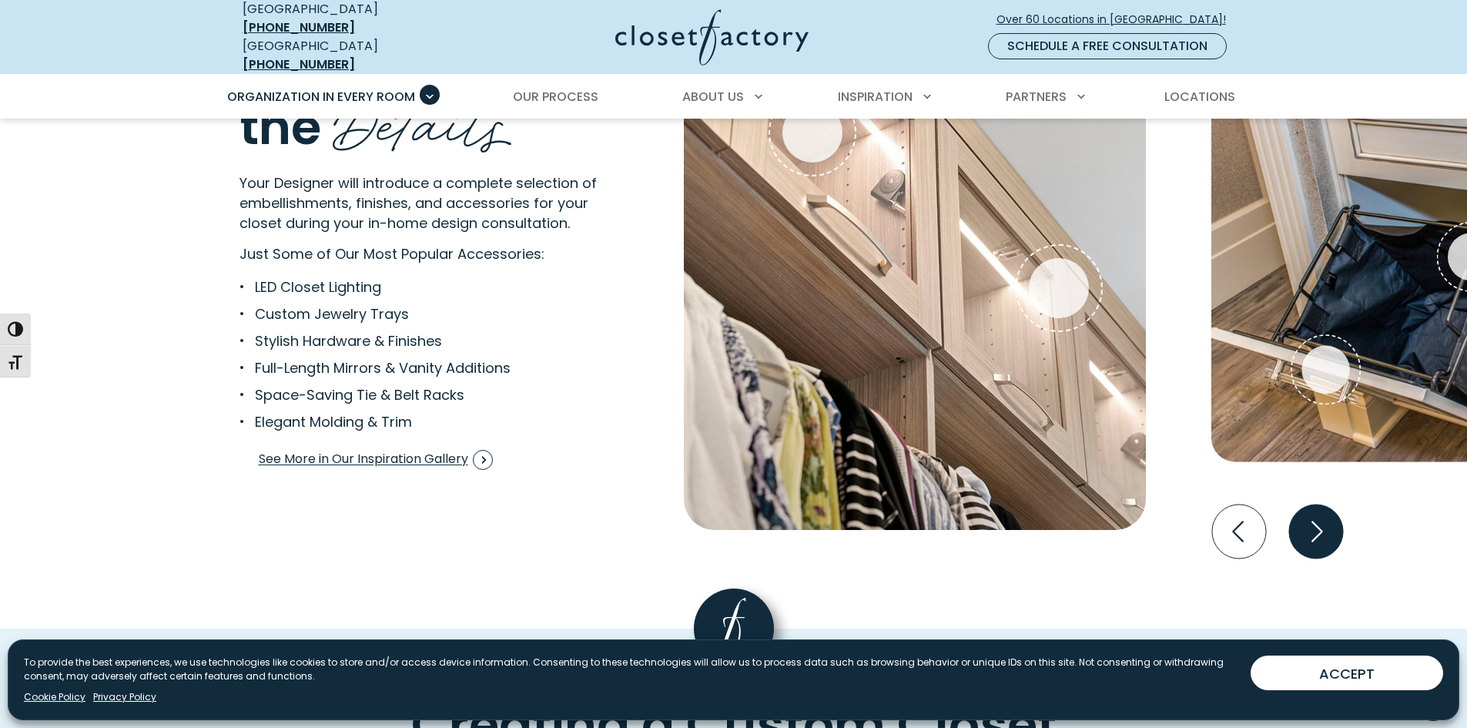
click at [1326, 534] on icon "Next slide" at bounding box center [1315, 531] width 54 height 54
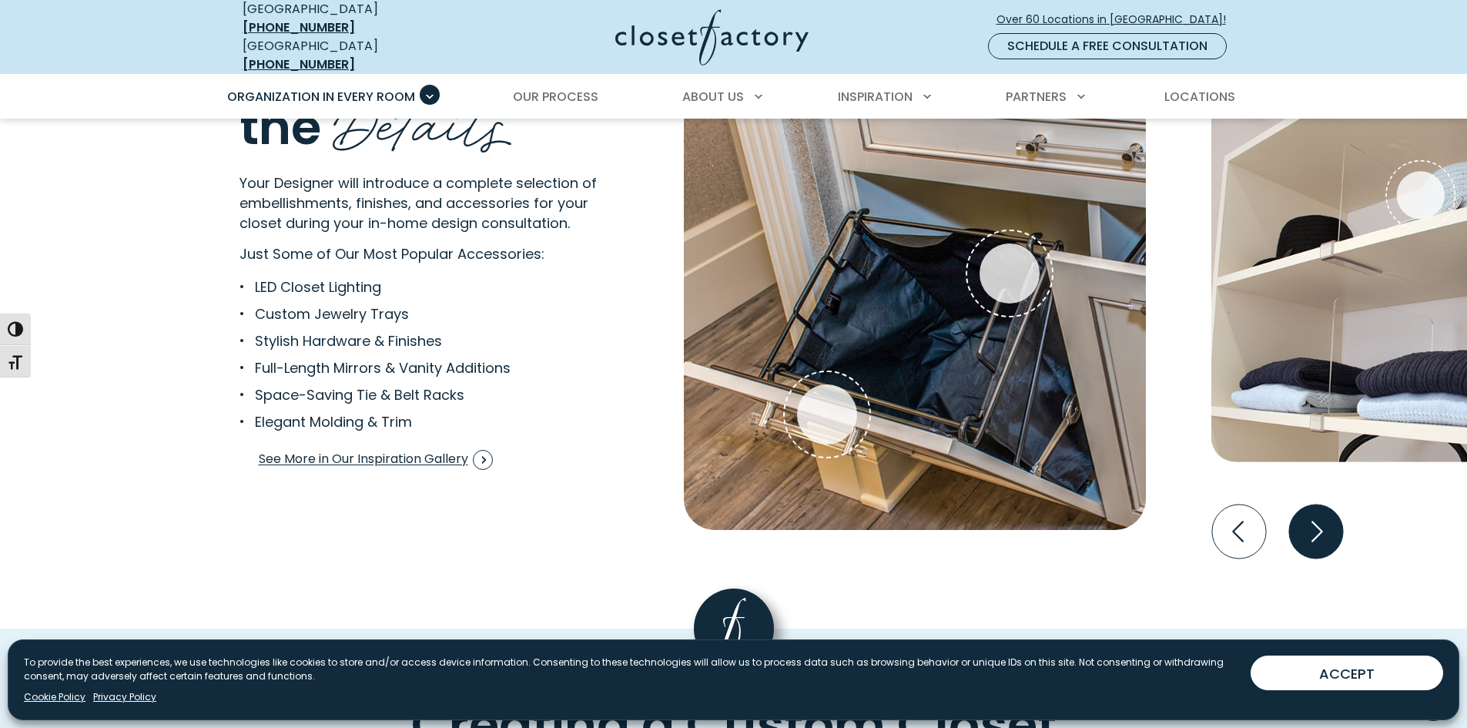
click at [1328, 544] on icon "Next slide" at bounding box center [1315, 531] width 54 height 54
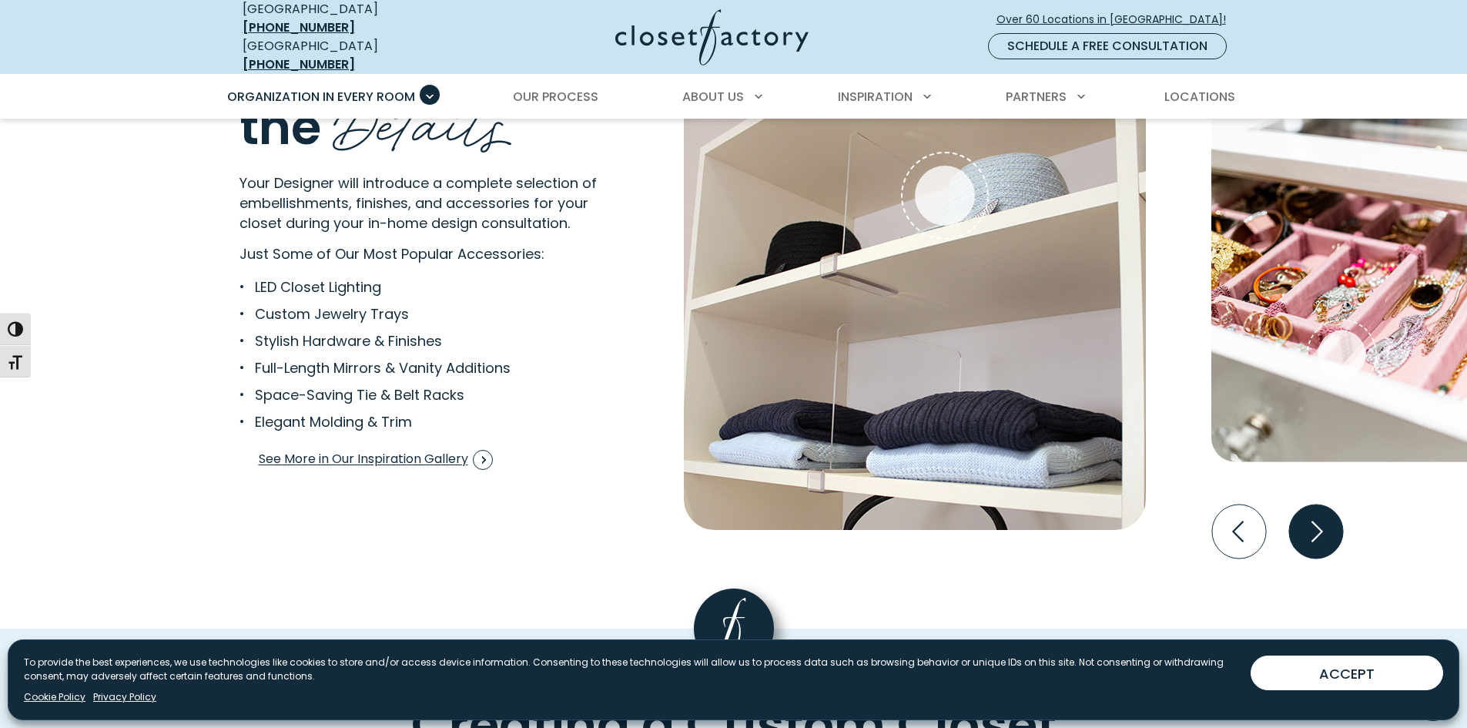
click at [1323, 544] on icon "Next slide" at bounding box center [1315, 531] width 54 height 54
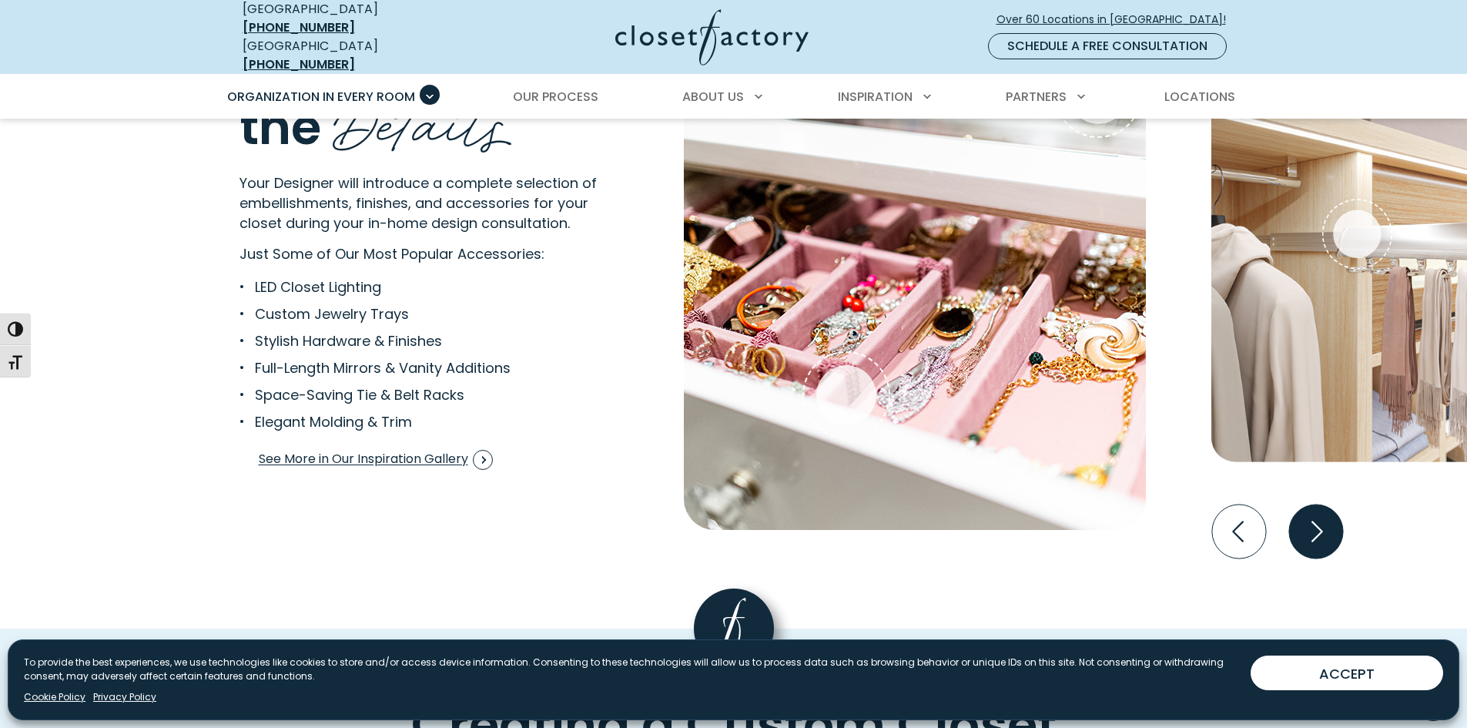
click at [1303, 545] on icon "Next slide" at bounding box center [1316, 531] width 66 height 66
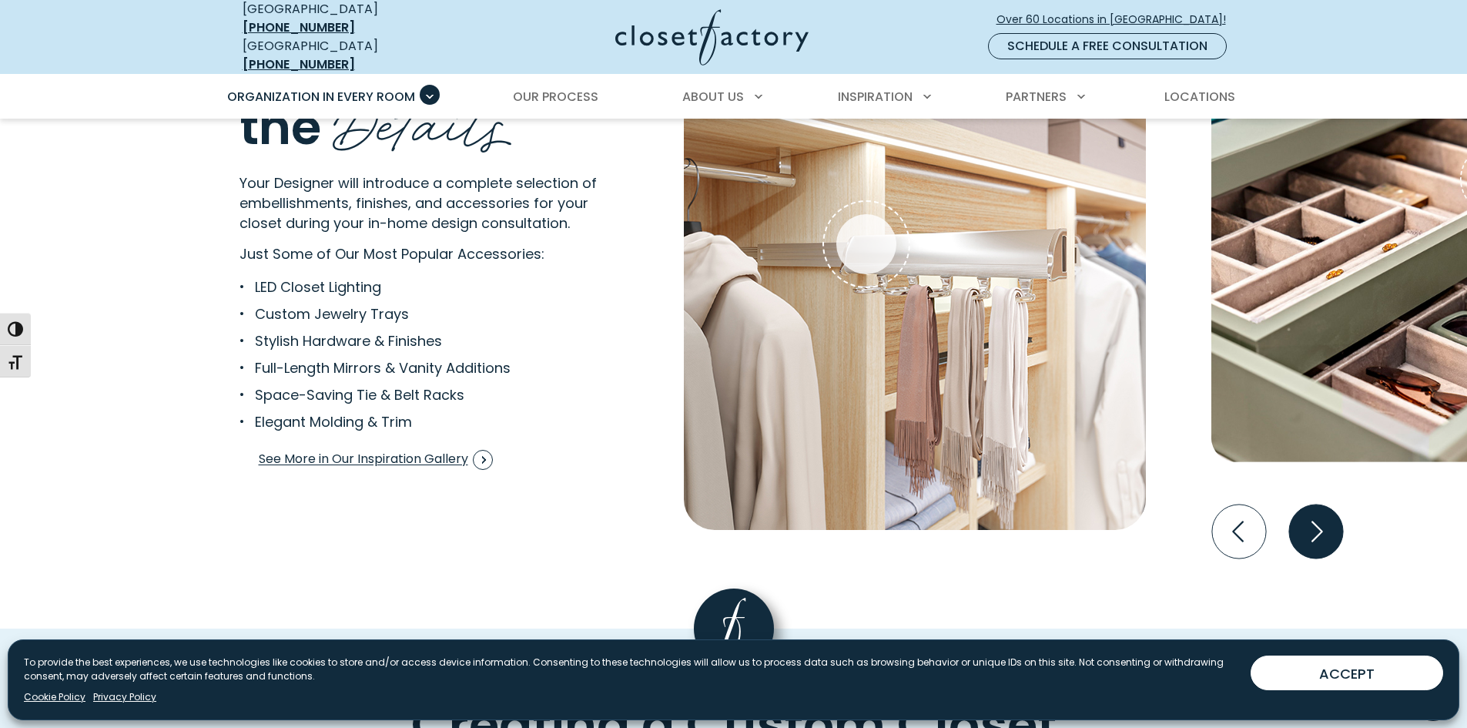
click at [1303, 545] on icon "Next slide" at bounding box center [1316, 531] width 66 height 66
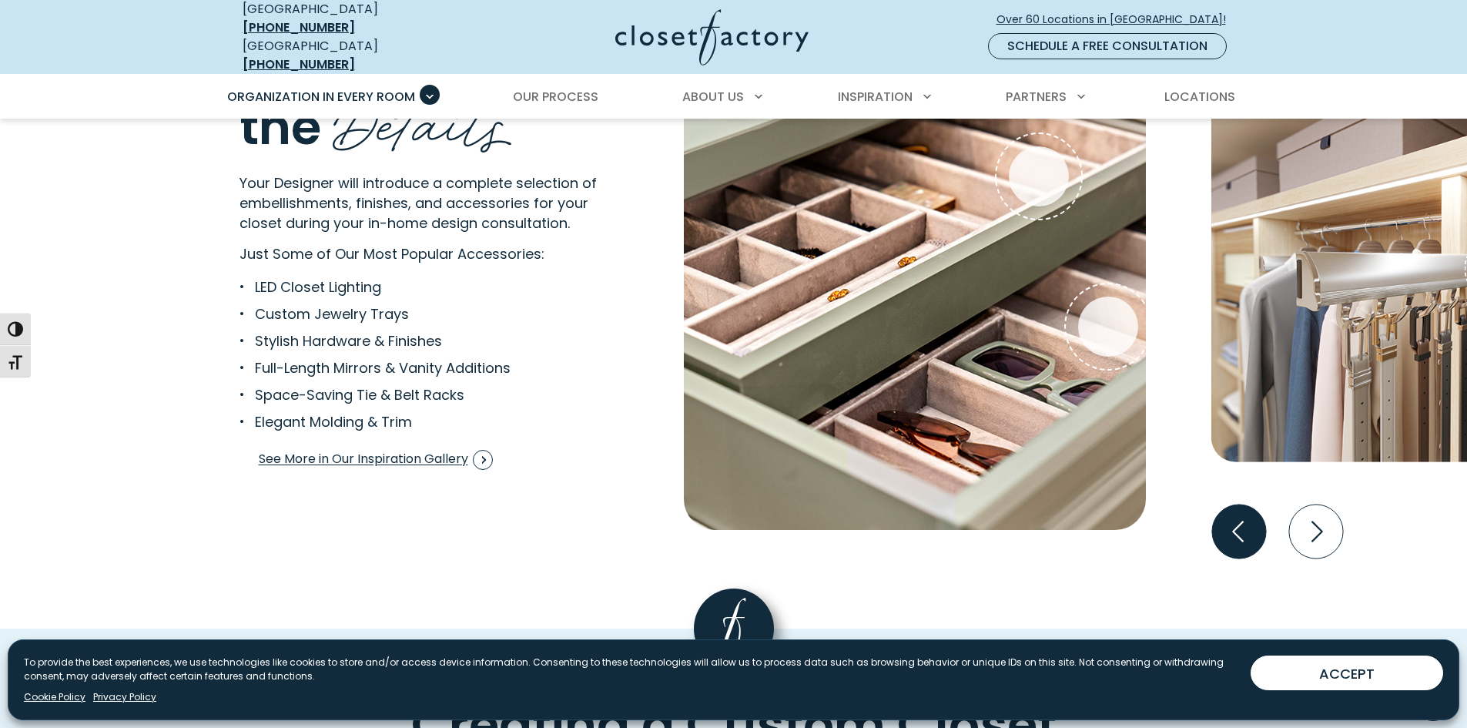
click at [1228, 535] on icon "Previous slide" at bounding box center [1238, 531] width 54 height 54
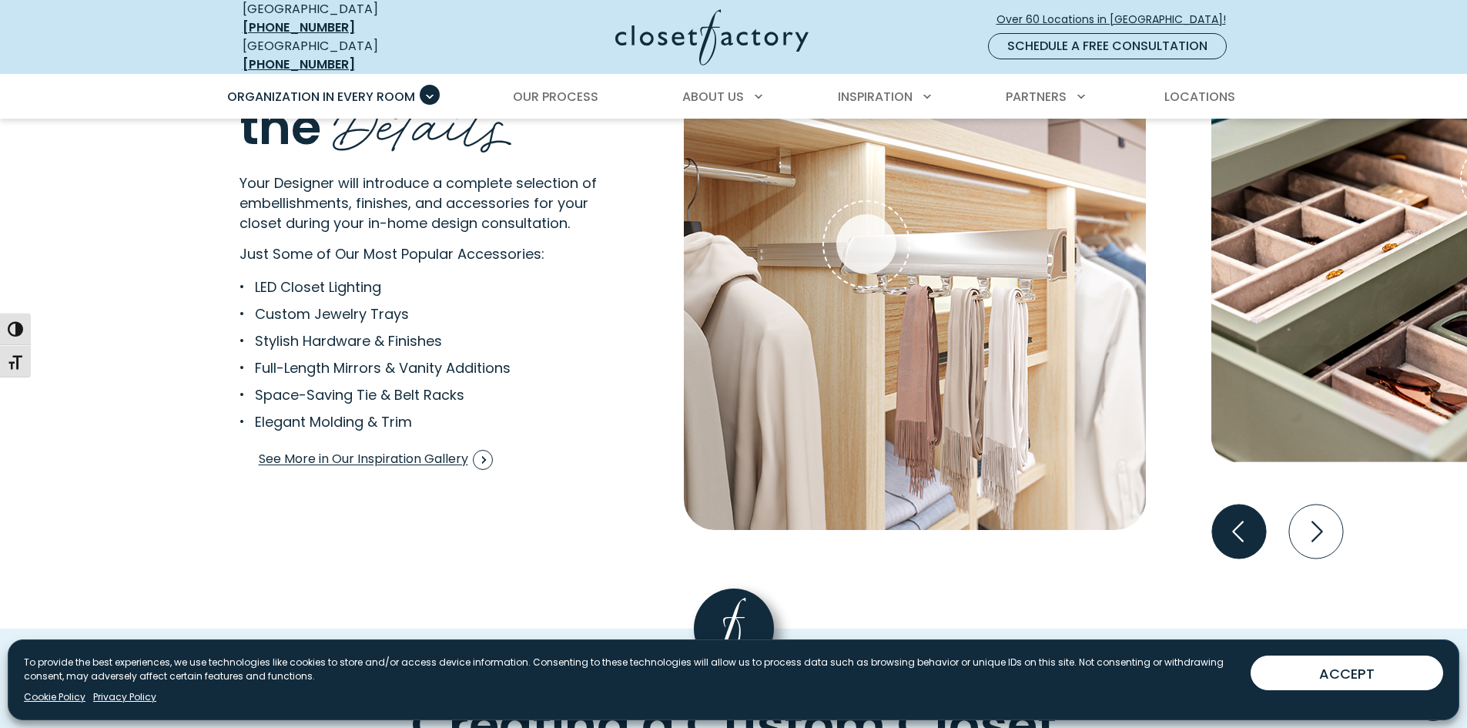
click at [1224, 537] on icon "Previous slide" at bounding box center [1238, 531] width 54 height 54
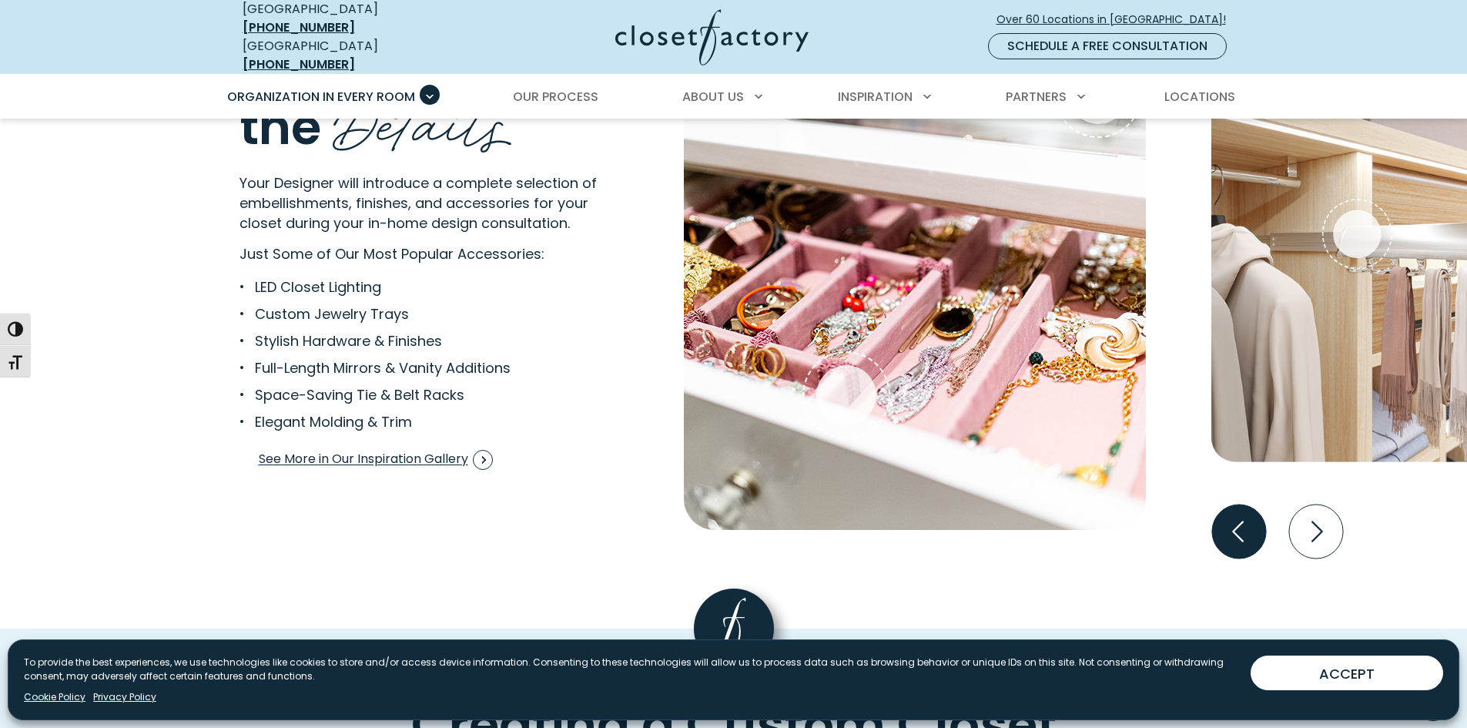
click at [1224, 537] on icon "Previous slide" at bounding box center [1238, 531] width 54 height 54
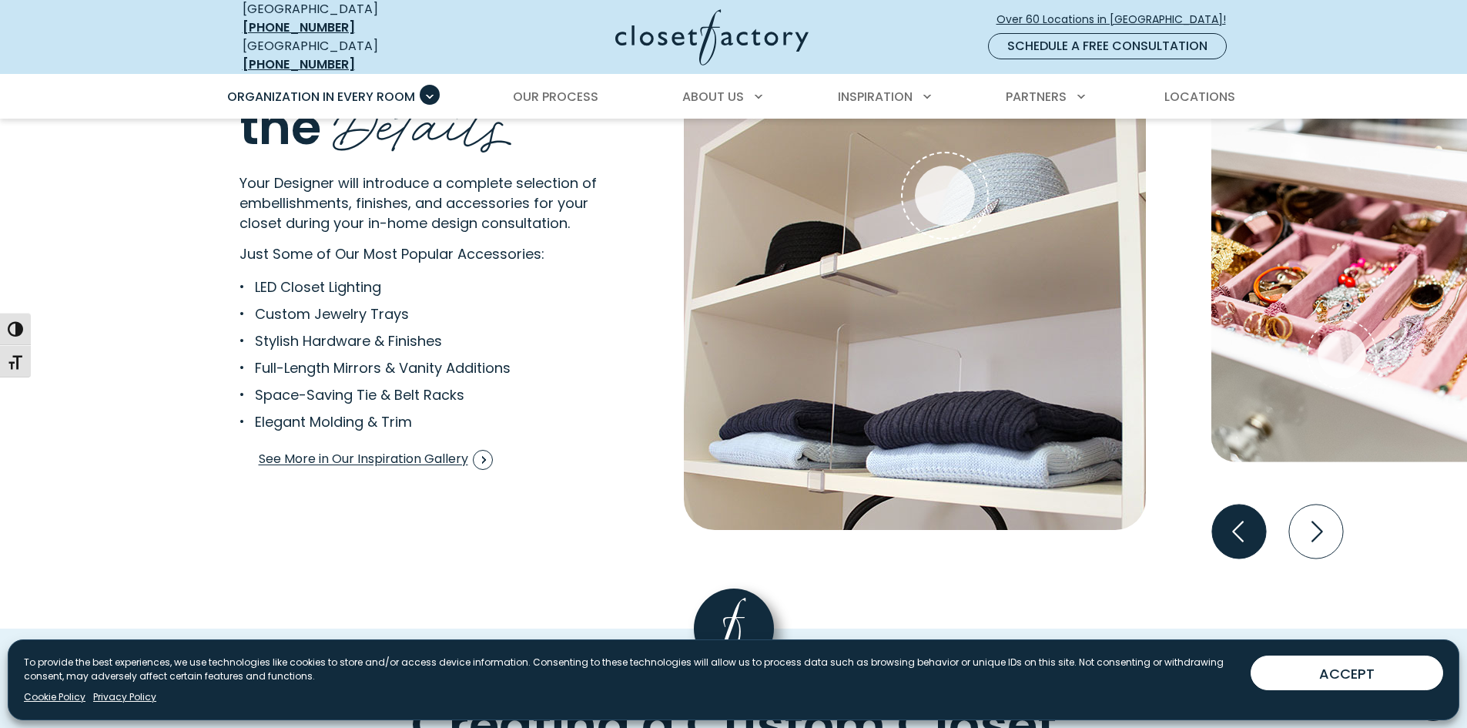
click at [1224, 537] on icon "Previous slide" at bounding box center [1238, 531] width 54 height 54
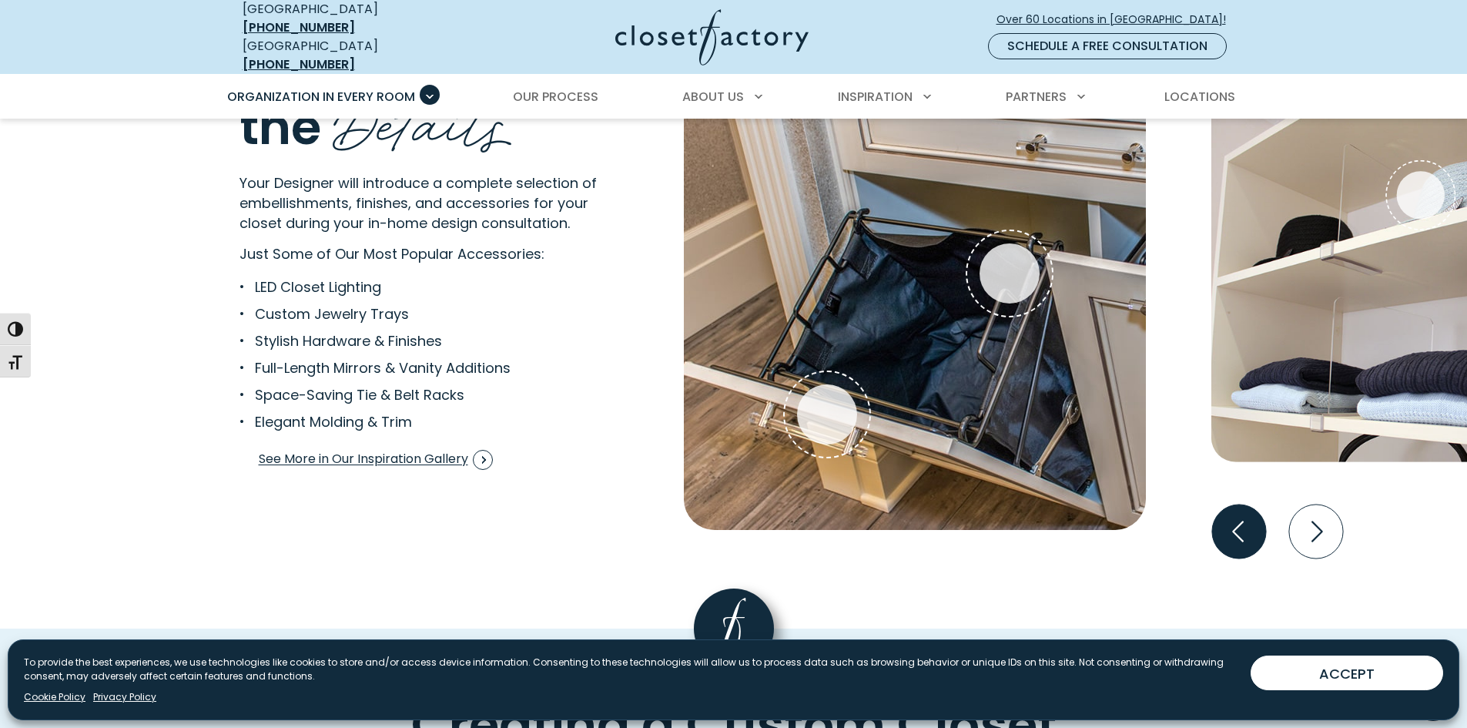
click at [1224, 537] on icon "Previous slide" at bounding box center [1238, 531] width 54 height 54
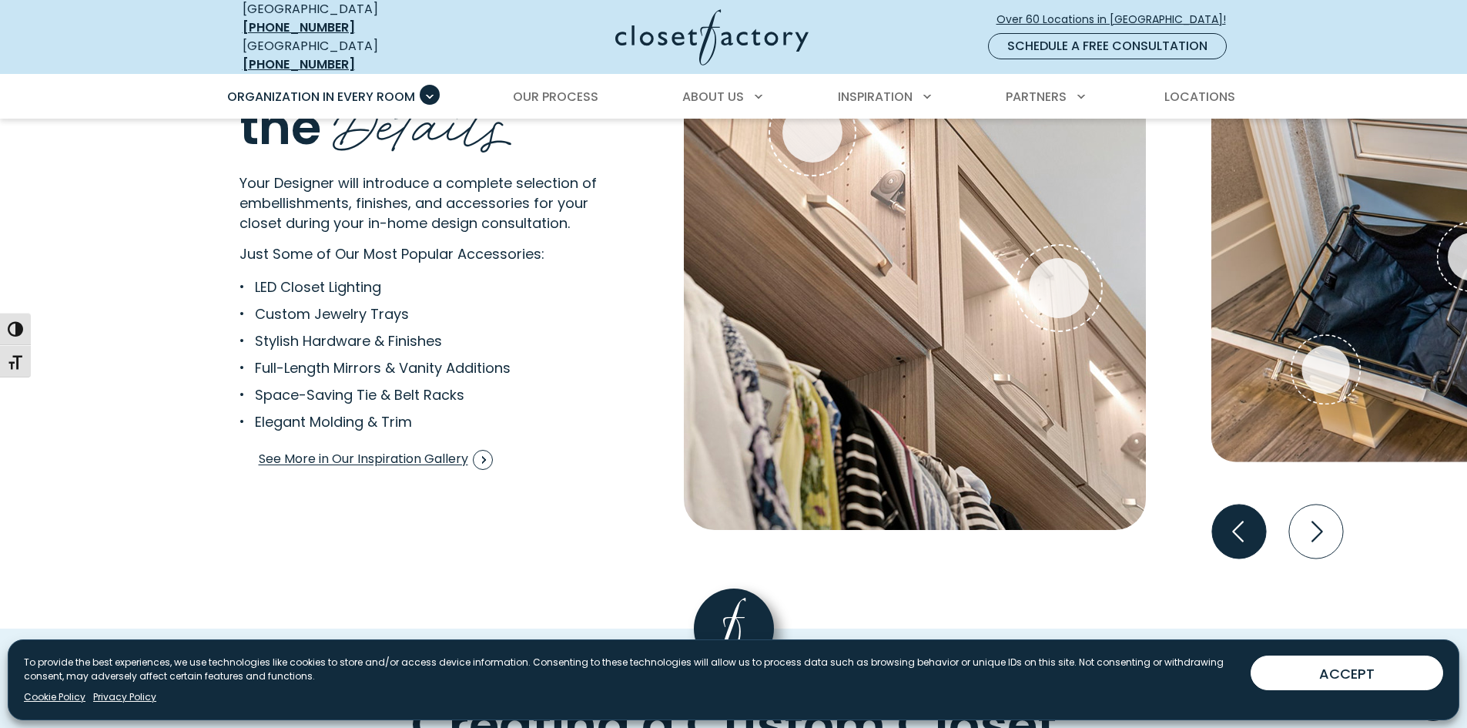
click at [1224, 537] on icon "Previous slide" at bounding box center [1238, 531] width 54 height 54
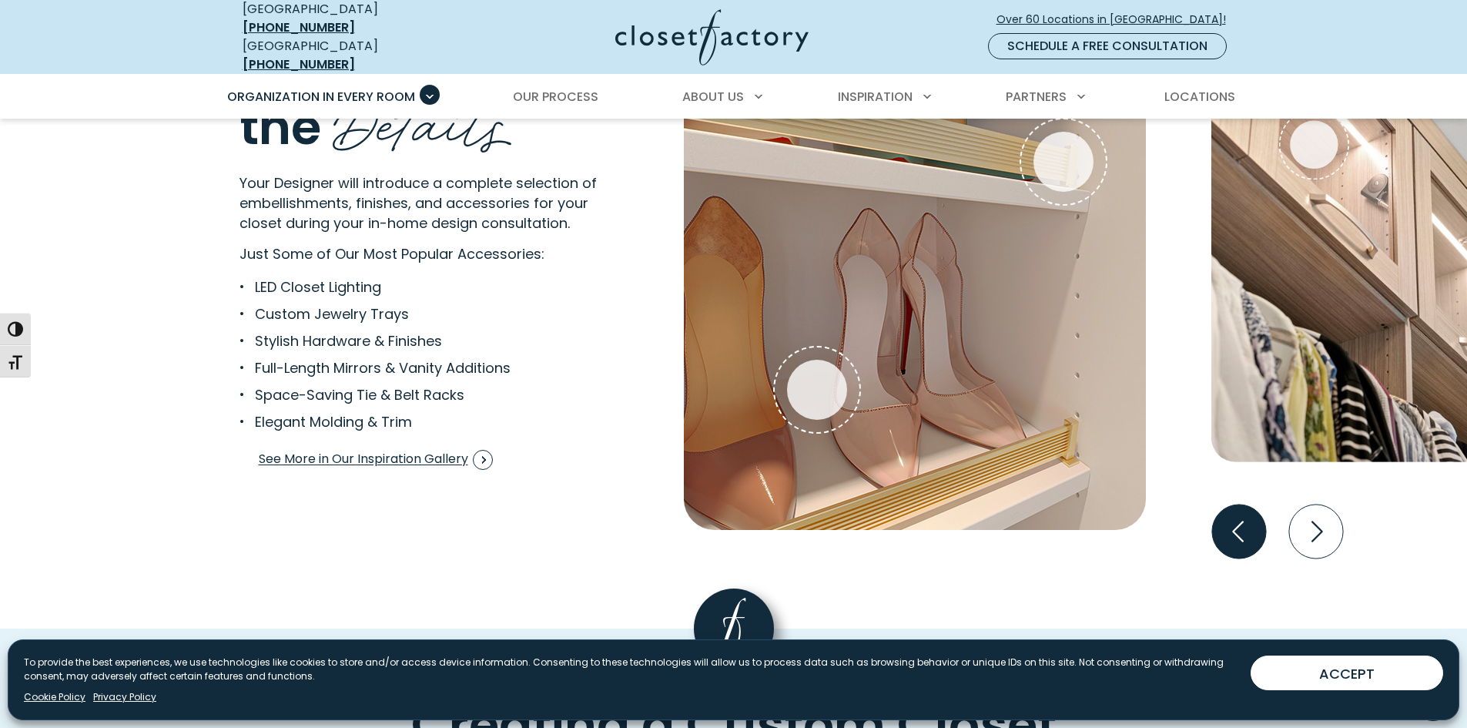
click at [1224, 537] on icon "Previous slide" at bounding box center [1238, 531] width 54 height 54
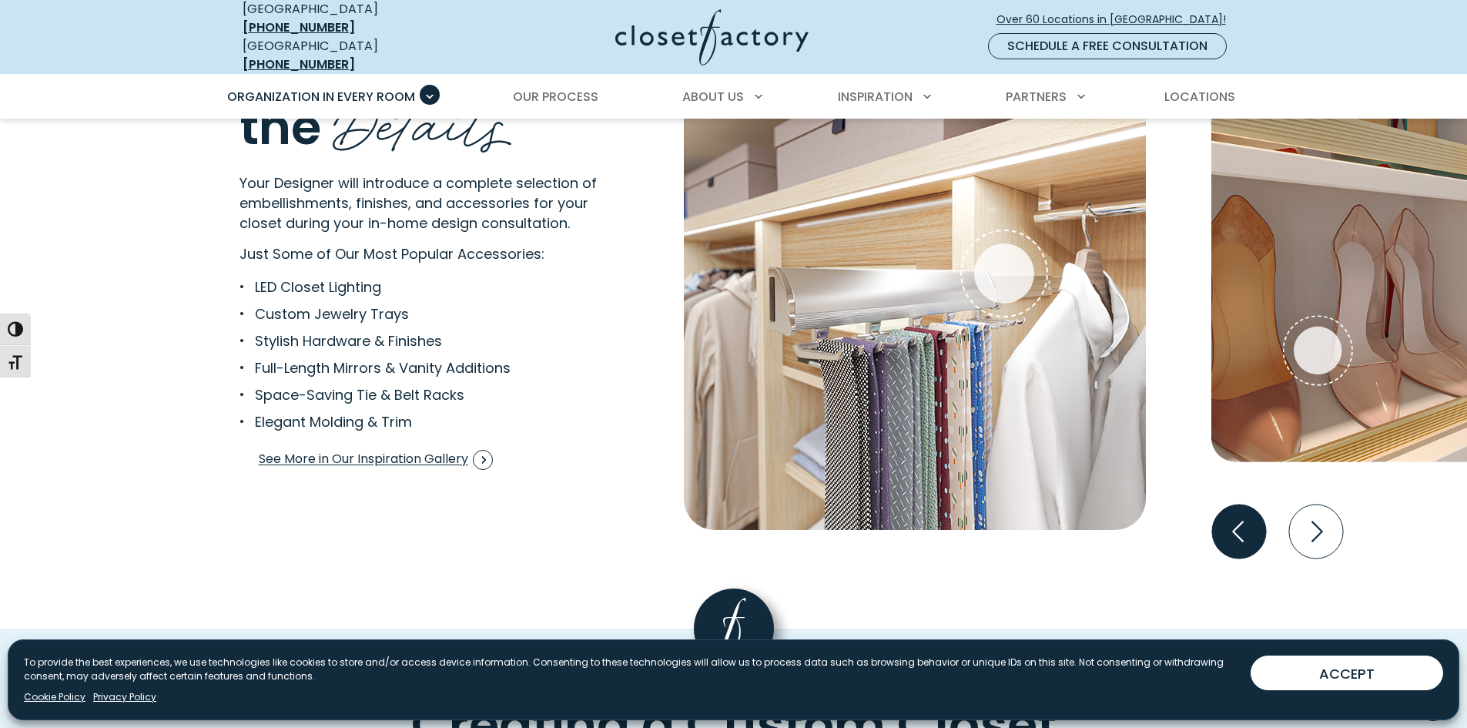
click at [1224, 537] on icon "Previous slide" at bounding box center [1238, 531] width 54 height 54
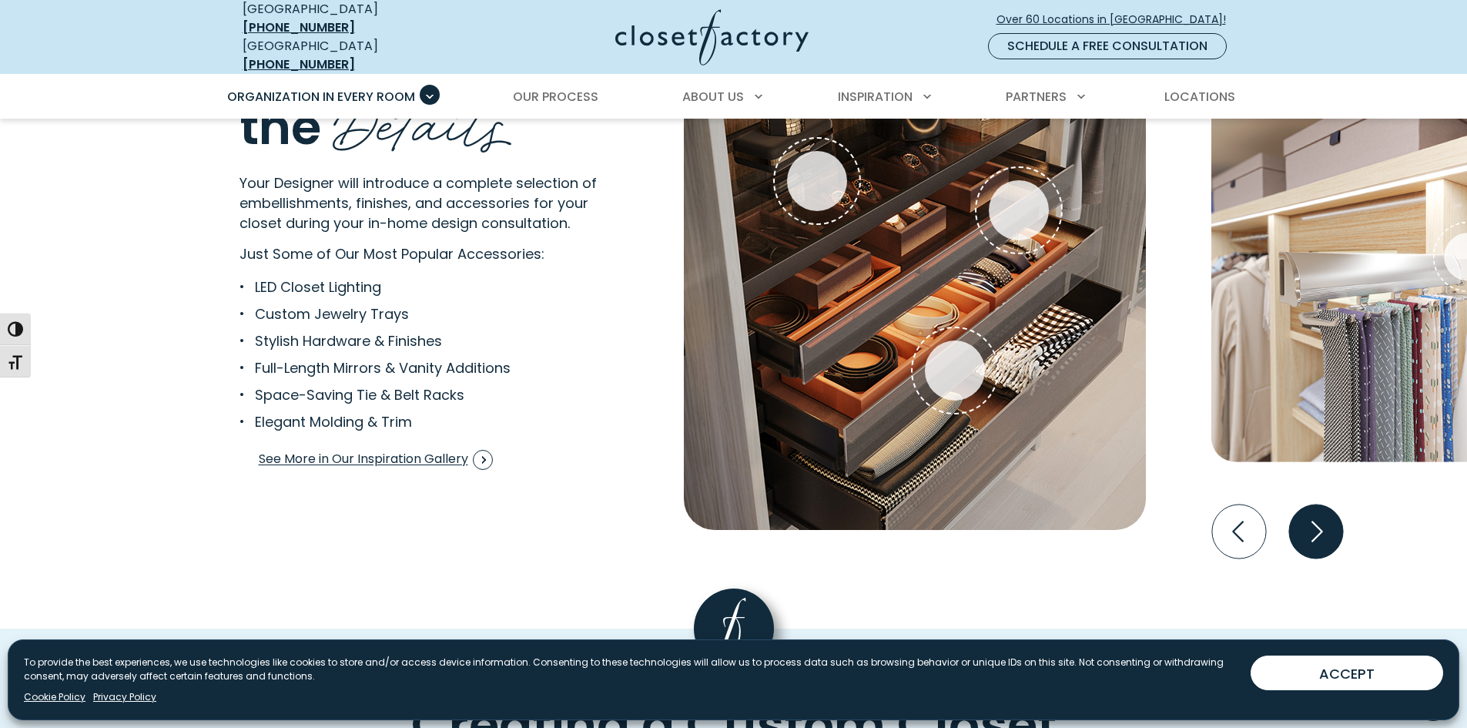
click at [1303, 538] on icon "Next slide" at bounding box center [1315, 531] width 54 height 54
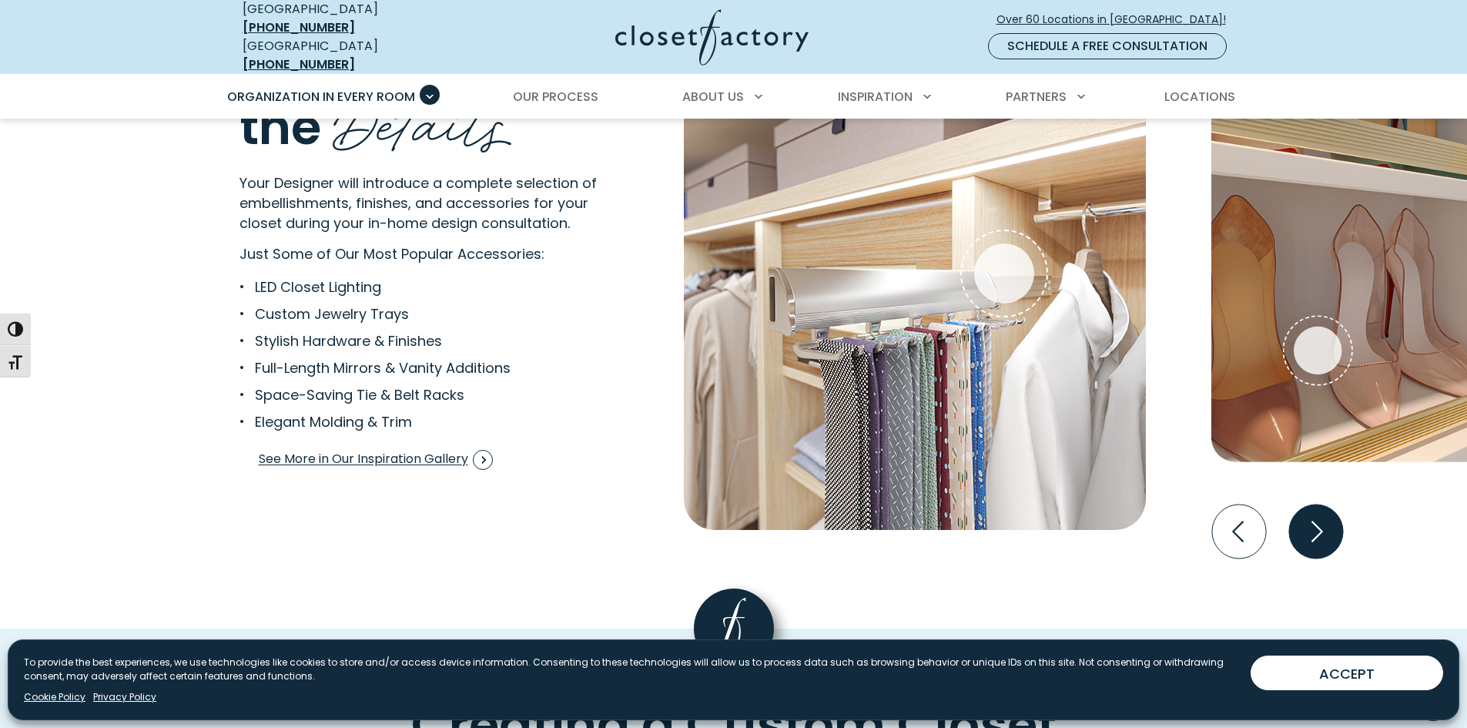
click at [1303, 538] on icon "Next slide" at bounding box center [1315, 531] width 54 height 54
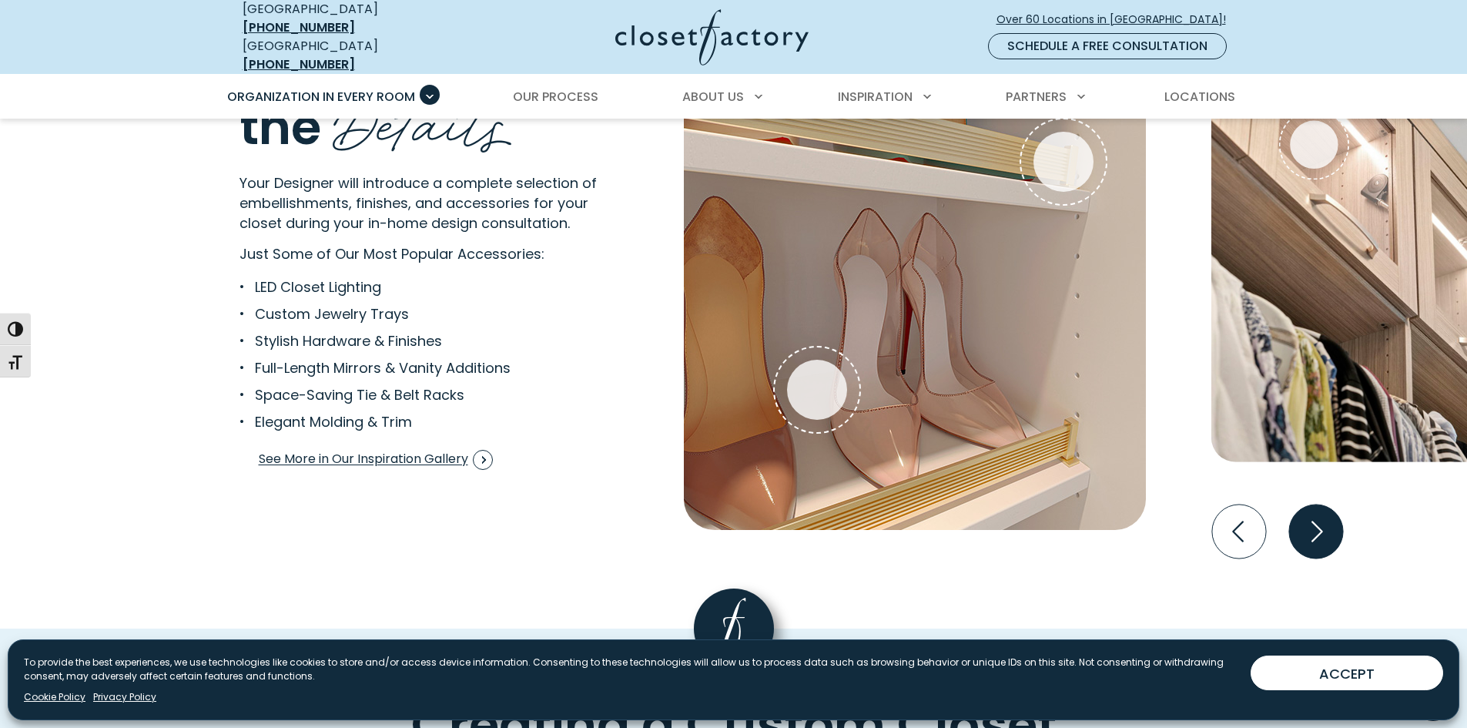
click at [1303, 538] on icon "Next slide" at bounding box center [1315, 531] width 54 height 54
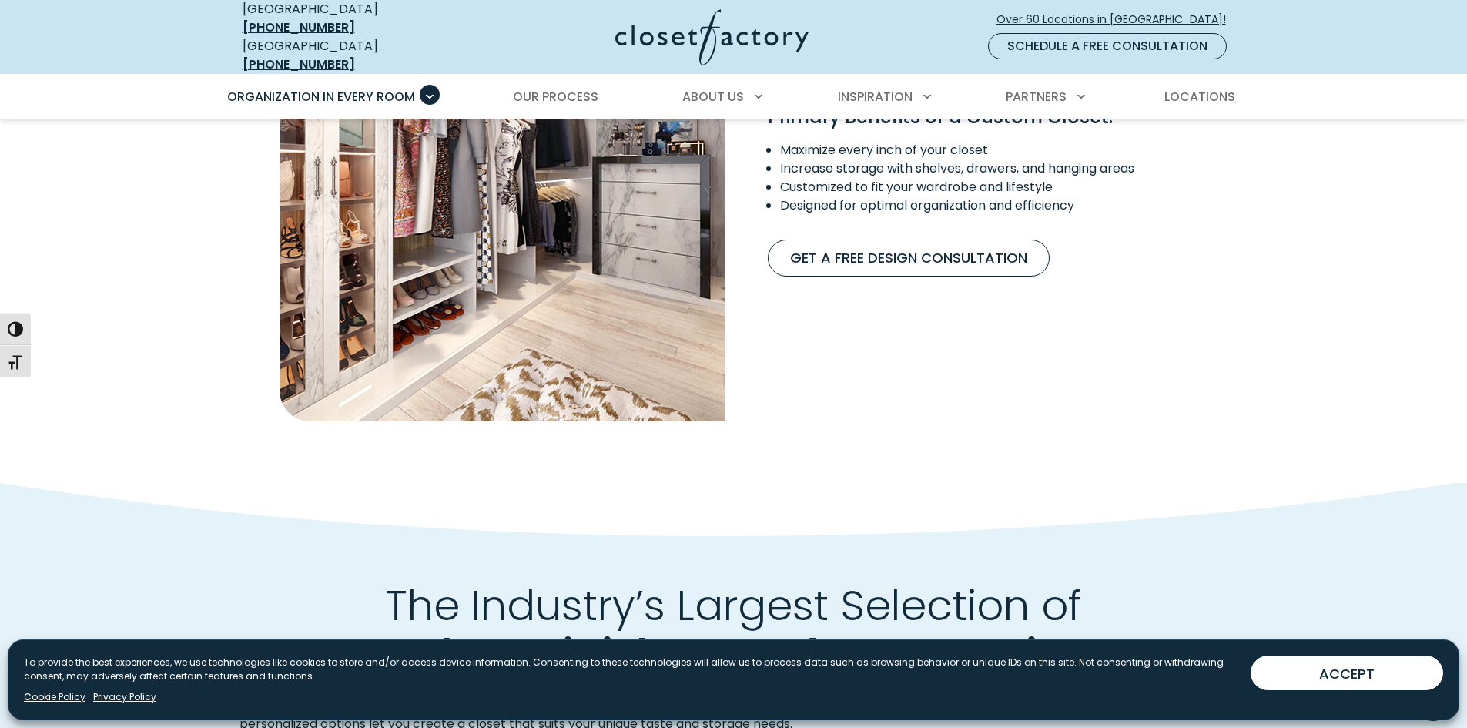
scroll to position [1309, 0]
